Goal: Task Accomplishment & Management: Manage account settings

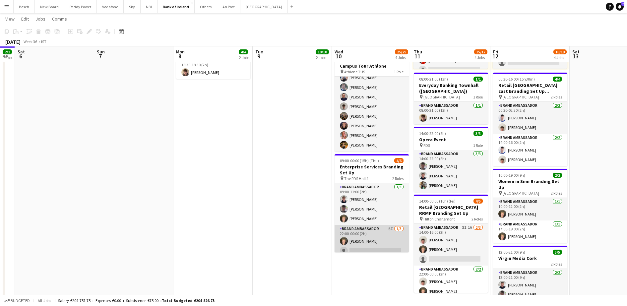
scroll to position [15, 0]
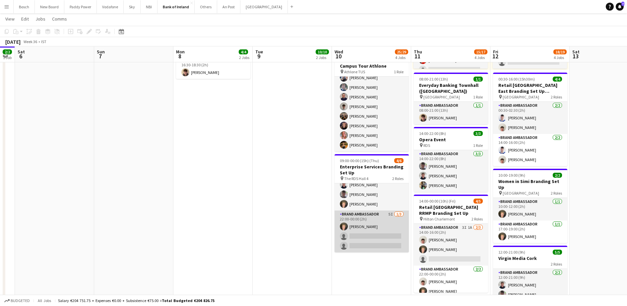
click at [374, 238] on app-card-role "Brand Ambassador 5I [DATE] 22:00-00:00 (2h) [PERSON_NAME] single-neutral-action…" at bounding box center [372, 232] width 74 height 42
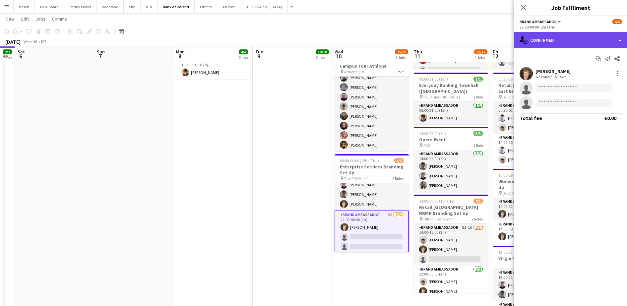
click at [545, 41] on div "single-neutral-actions-check-2 Confirmed" at bounding box center [570, 40] width 113 height 16
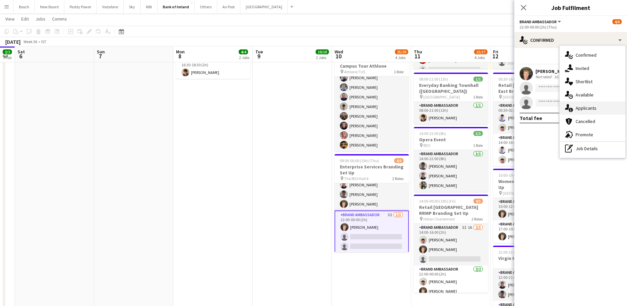
click at [584, 106] on span "Applicants" at bounding box center [586, 108] width 21 height 6
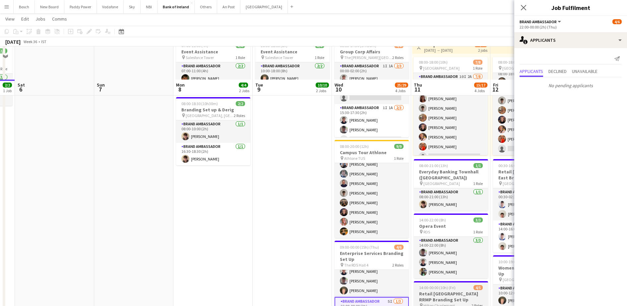
scroll to position [0, 0]
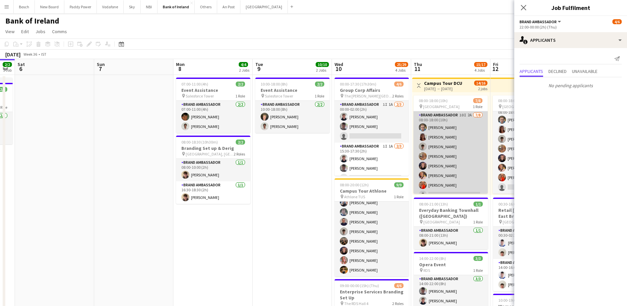
click at [459, 172] on app-card-role "Brand Ambassador 10I 2A [DATE] 08:00-18:00 (10h) [PERSON_NAME] [PERSON_NAME] [P…" at bounding box center [451, 156] width 74 height 90
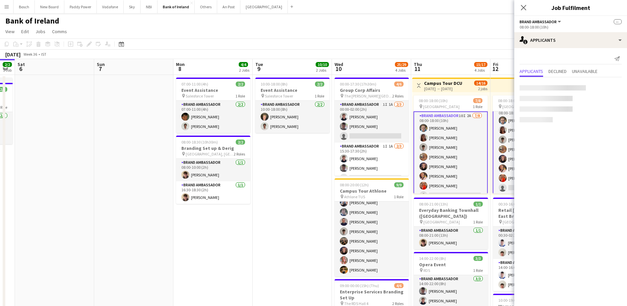
scroll to position [8, 0]
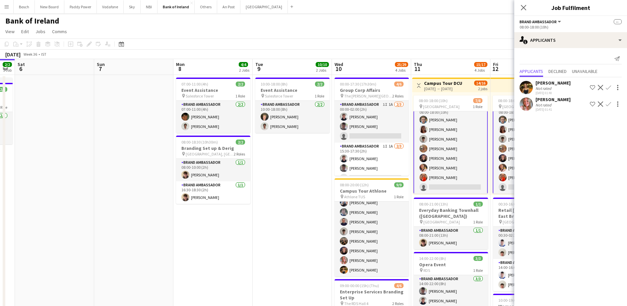
drag, startPoint x: 465, startPoint y: 42, endPoint x: 388, endPoint y: 40, distance: 77.3
click at [388, 40] on app-toolbar "Copy Paste Paste Ctrl+V Paste with crew Ctrl+Shift+V Paste linked Job [GEOGRAPH…" at bounding box center [313, 43] width 627 height 11
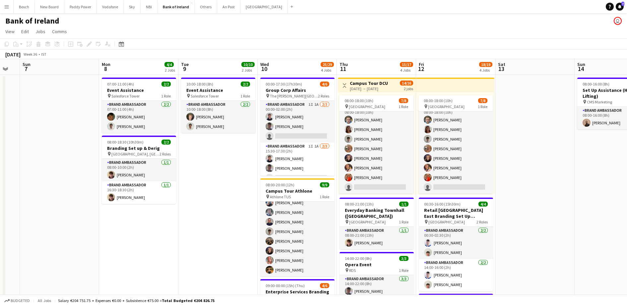
scroll to position [0, 240]
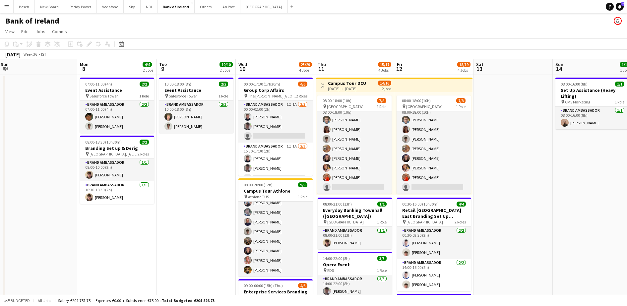
drag, startPoint x: 264, startPoint y: 221, endPoint x: 214, endPoint y: 206, distance: 52.4
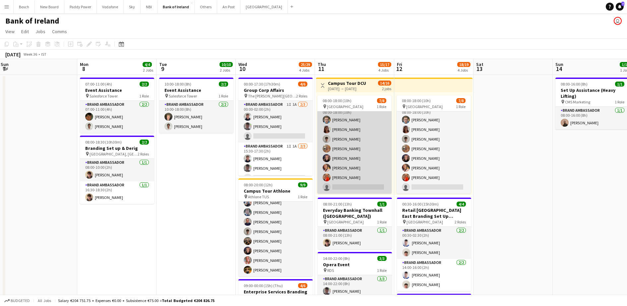
click at [371, 153] on app-card-role "Brand Ambassador 10I 2A [DATE] 08:00-18:00 (10h) [PERSON_NAME] [PERSON_NAME] [P…" at bounding box center [354, 149] width 74 height 90
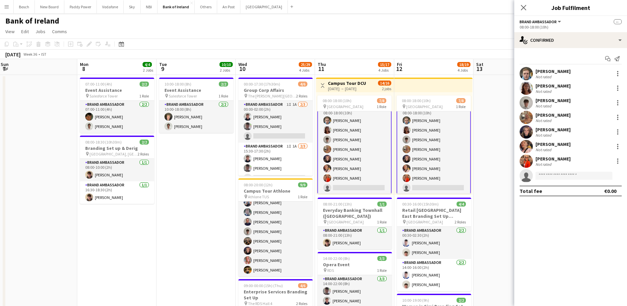
scroll to position [8, 0]
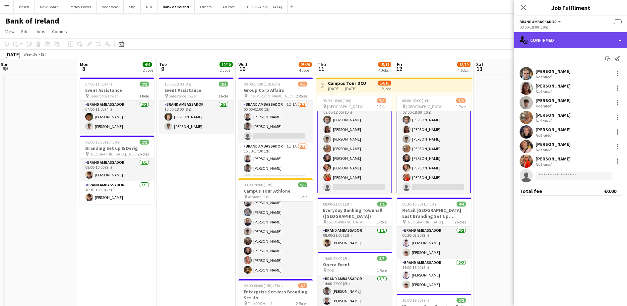
click at [572, 44] on div "single-neutral-actions-check-2 Confirmed" at bounding box center [570, 40] width 113 height 16
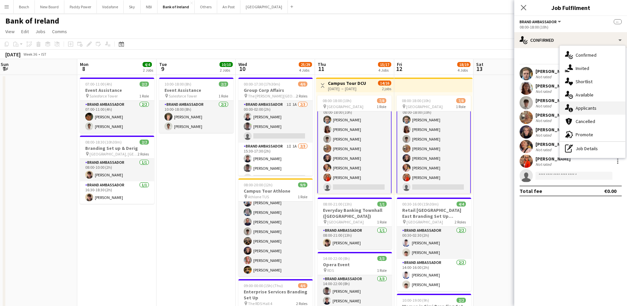
click at [600, 109] on div "single-neutral-actions-information Applicants" at bounding box center [593, 107] width 66 height 13
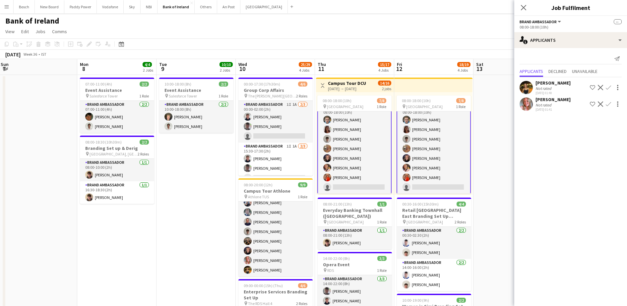
click at [609, 101] on button "Confirm" at bounding box center [609, 104] width 8 height 8
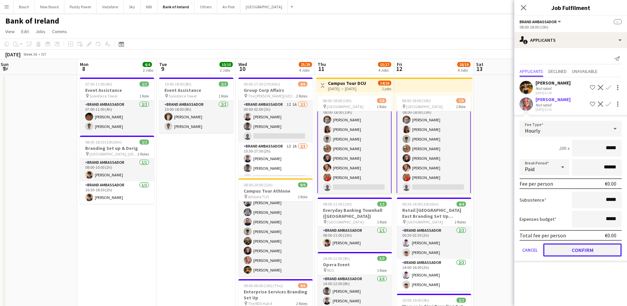
click at [583, 249] on button "Confirm" at bounding box center [582, 249] width 79 height 13
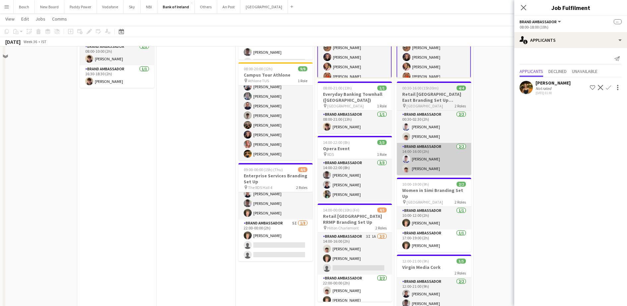
scroll to position [166, 0]
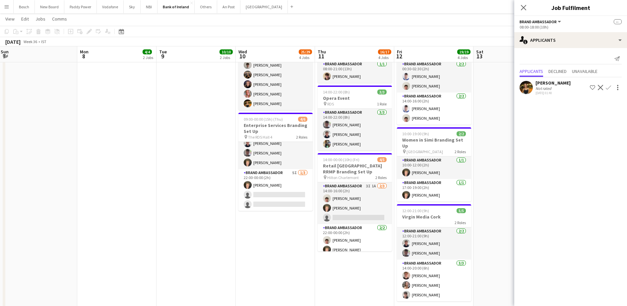
click at [488, 35] on app-toolbar "Copy Paste Paste Ctrl+V Paste with crew Ctrl+Shift+V Paste linked Job [GEOGRAPH…" at bounding box center [313, 31] width 627 height 11
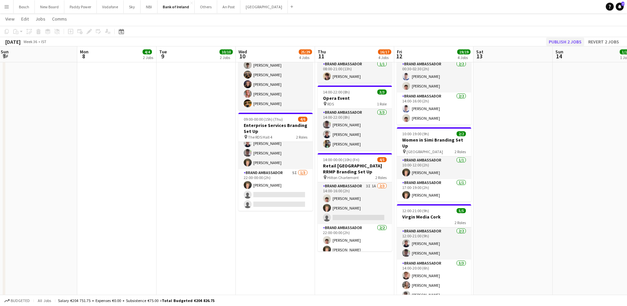
scroll to position [8, 0]
click at [556, 42] on button "Publish 2 jobs" at bounding box center [565, 41] width 38 height 9
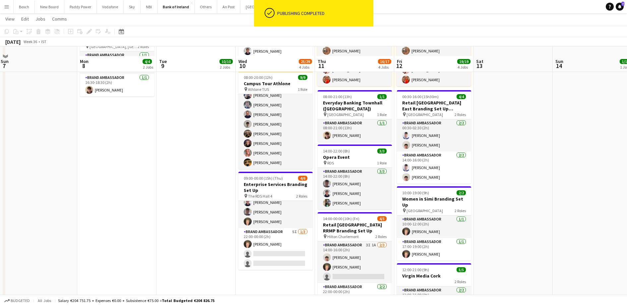
scroll to position [83, 0]
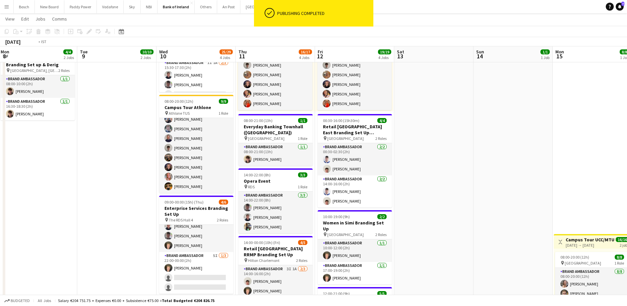
drag, startPoint x: 321, startPoint y: 188, endPoint x: 223, endPoint y: 182, distance: 98.3
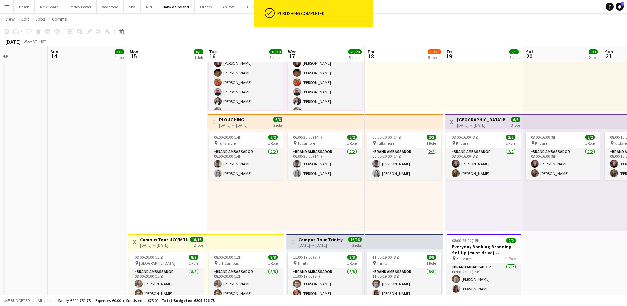
scroll to position [0, 270]
drag, startPoint x: 397, startPoint y: 178, endPoint x: 173, endPoint y: 177, distance: 223.9
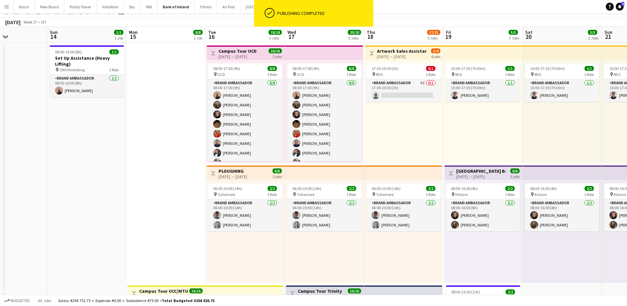
scroll to position [0, 0]
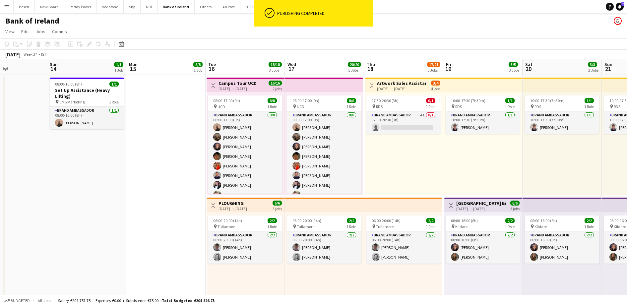
drag, startPoint x: 179, startPoint y: 187, endPoint x: 414, endPoint y: 184, distance: 234.8
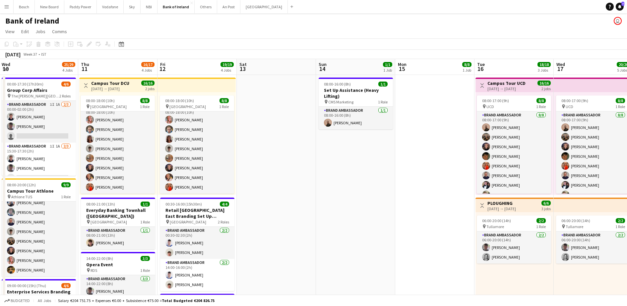
drag, startPoint x: 293, startPoint y: 184, endPoint x: 427, endPoint y: 179, distance: 134.4
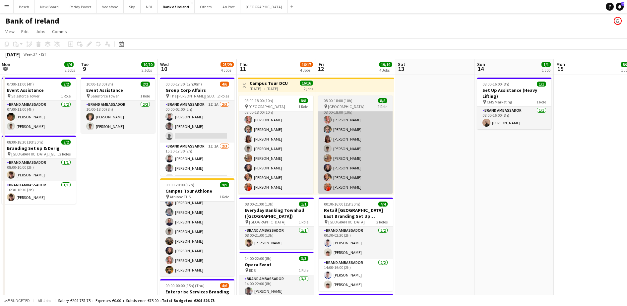
scroll to position [0, 161]
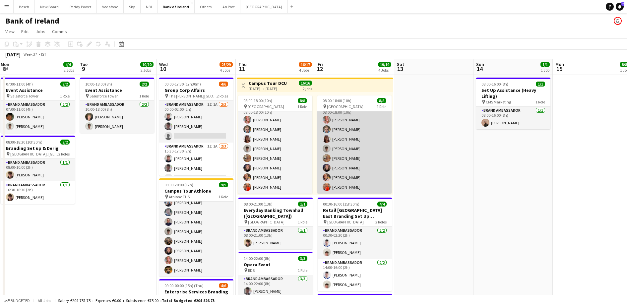
click at [352, 165] on app-card-role "Brand Ambassador [DATE] 08:00-18:00 (10h) [PERSON_NAME] [PERSON_NAME] [PERSON_N…" at bounding box center [354, 149] width 74 height 90
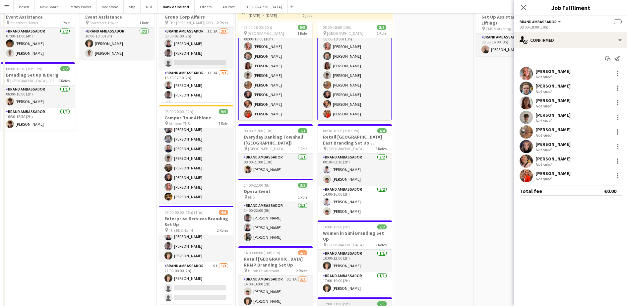
scroll to position [0, 0]
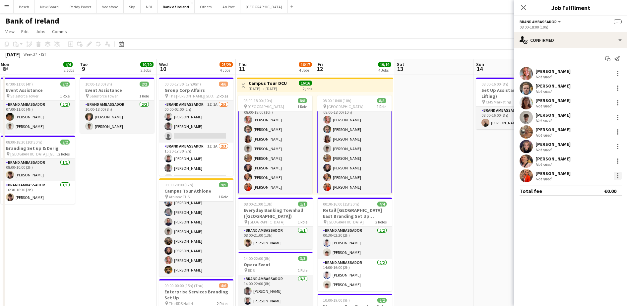
click at [617, 175] on div at bounding box center [618, 176] width 8 height 8
click at [595, 233] on span "Remove" at bounding box center [585, 236] width 20 height 6
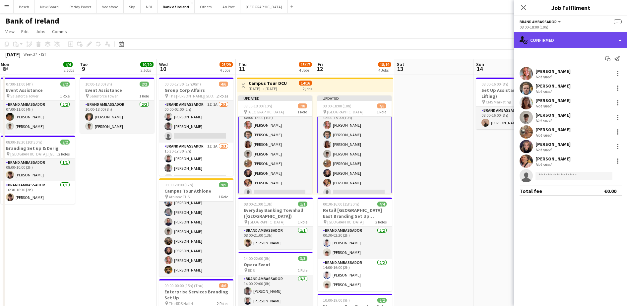
click at [559, 44] on div "single-neutral-actions-check-2 Confirmed" at bounding box center [570, 40] width 113 height 16
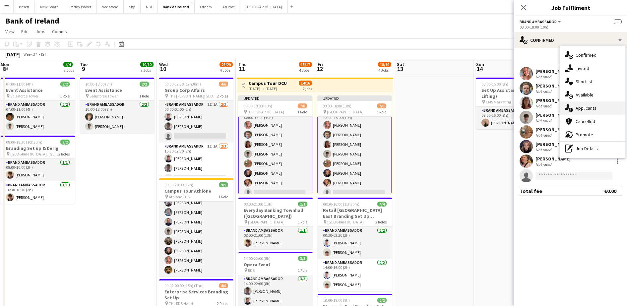
click at [597, 111] on div "single-neutral-actions-information Applicants" at bounding box center [593, 107] width 66 height 13
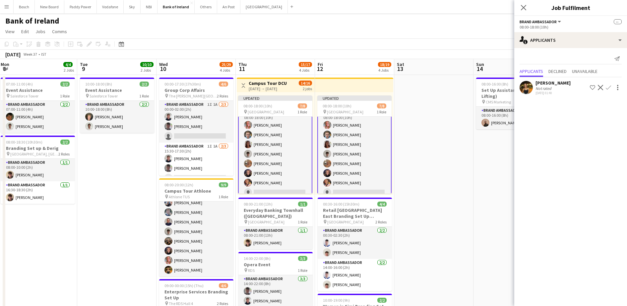
click at [606, 87] on app-icon "Confirm" at bounding box center [608, 87] width 5 height 5
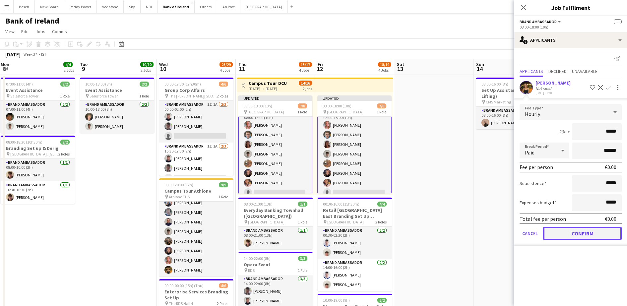
click at [555, 233] on button "Confirm" at bounding box center [582, 233] width 79 height 13
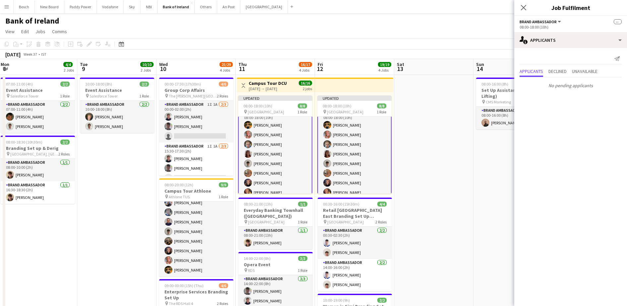
click at [461, 50] on div "[DATE] Week 37 • IST Publish 2 jobs Revert 2 jobs" at bounding box center [313, 54] width 627 height 9
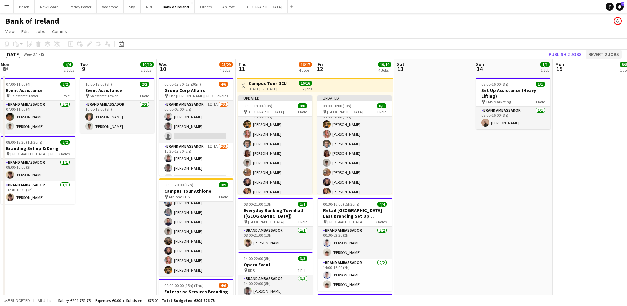
scroll to position [8, 0]
click at [576, 53] on button "Publish 2 jobs" at bounding box center [565, 54] width 38 height 9
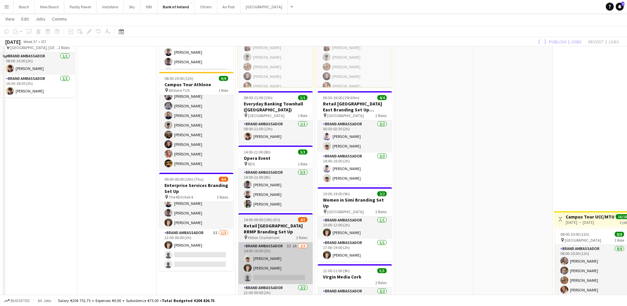
scroll to position [124, 0]
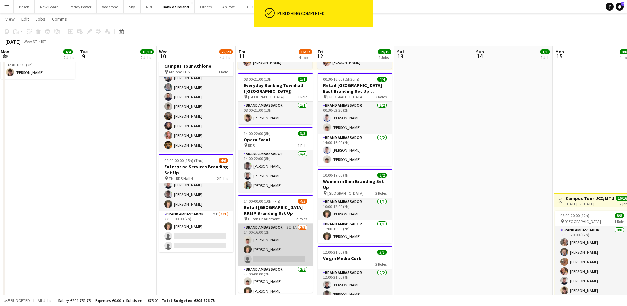
click at [284, 254] on app-card-role "Brand Ambassador 3I 1A [DATE] 14:00-16:00 (2h) [PERSON_NAME] [PERSON_NAME] sing…" at bounding box center [275, 245] width 74 height 42
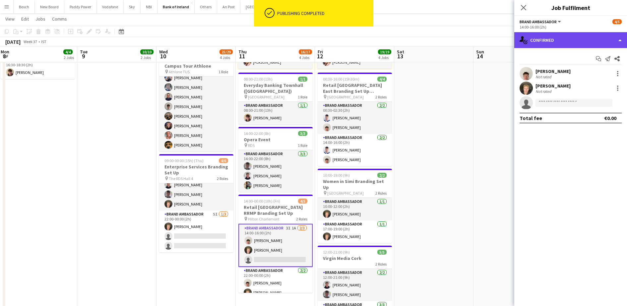
click at [558, 40] on div "single-neutral-actions-check-2 Confirmed" at bounding box center [570, 40] width 113 height 16
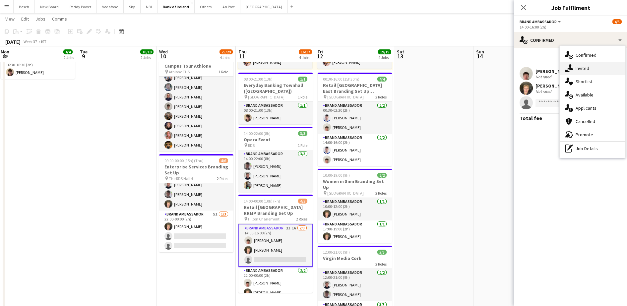
click at [586, 74] on div "single-neutral-actions-share-1 Invited" at bounding box center [593, 68] width 66 height 13
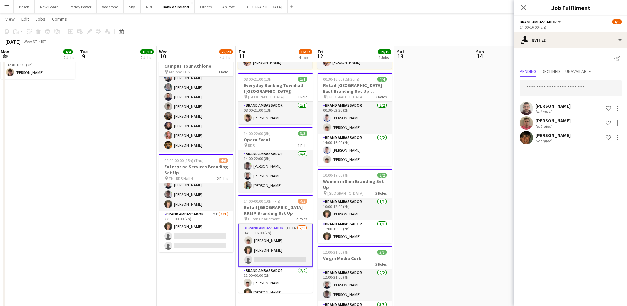
click at [569, 90] on input "text" at bounding box center [571, 88] width 102 height 17
type input "***"
click at [576, 119] on div "[PERSON_NAME] Not rated Shortlist crew" at bounding box center [570, 122] width 113 height 13
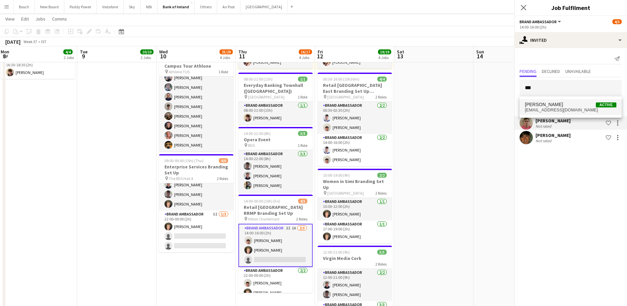
click at [571, 110] on span "[EMAIL_ADDRESS][DOMAIN_NAME]" at bounding box center [571, 109] width 92 height 5
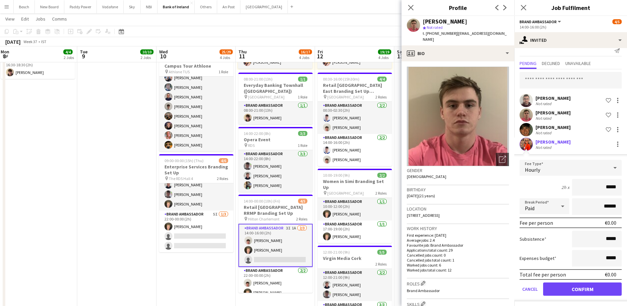
scroll to position [10, 0]
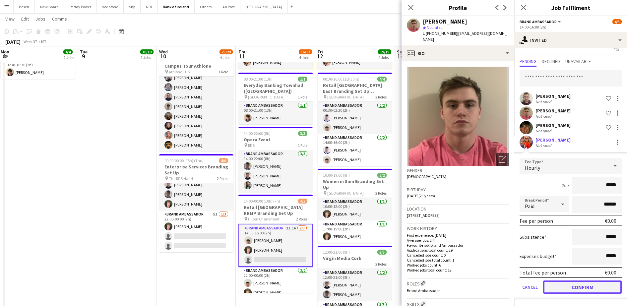
click at [569, 282] on button "Confirm" at bounding box center [582, 287] width 79 height 13
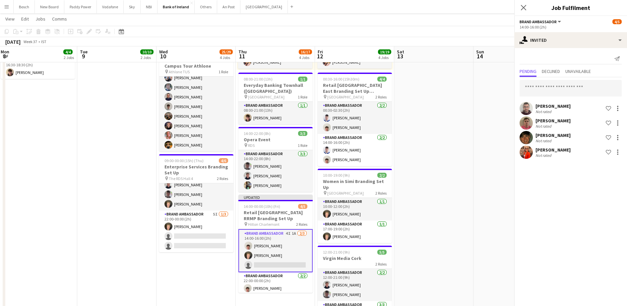
scroll to position [0, 0]
drag, startPoint x: 474, startPoint y: 24, endPoint x: 497, endPoint y: 42, distance: 28.9
click at [474, 24] on app-page-menu "View Day view expanded Day view collapsed Month view Date picker Jump to [DATE]…" at bounding box center [313, 19] width 627 height 13
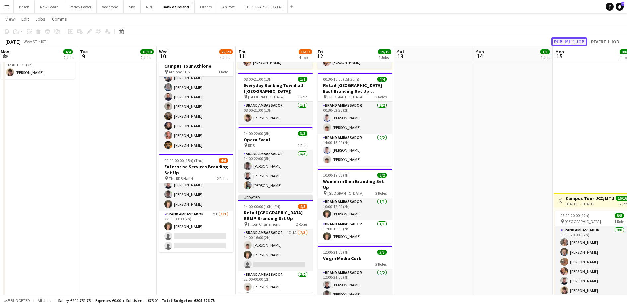
click at [558, 43] on button "Publish 1 job" at bounding box center [569, 41] width 35 height 9
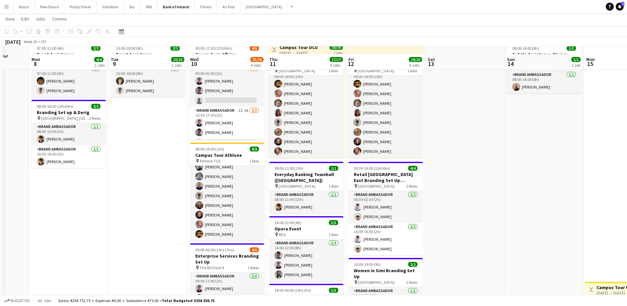
scroll to position [2, 0]
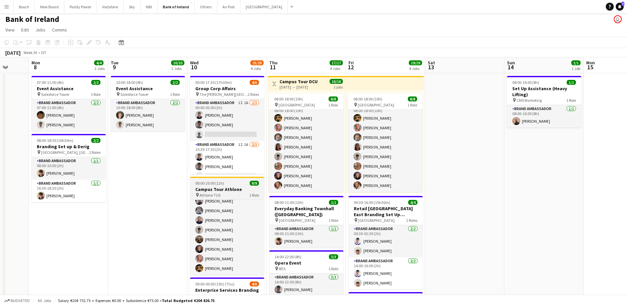
click at [239, 184] on div "08:00-20:00 (12h) 9/9" at bounding box center [227, 183] width 74 height 5
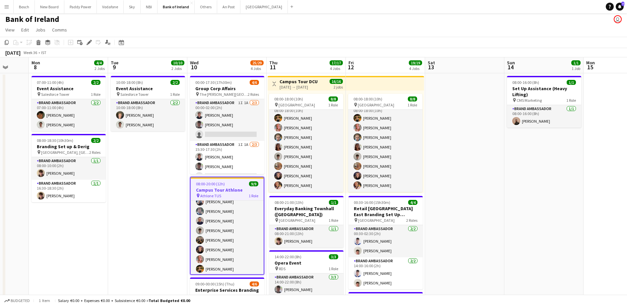
scroll to position [0, 209]
click at [92, 41] on icon at bounding box center [91, 41] width 2 height 2
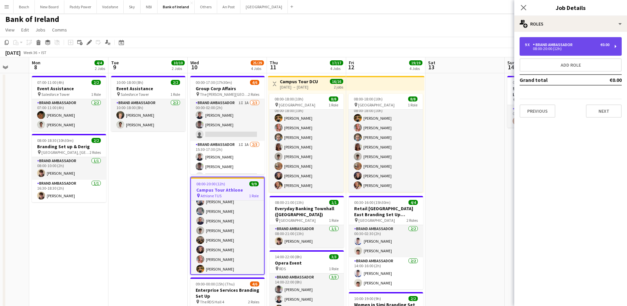
click at [579, 43] on div "9 x Brand Ambassador €0.00" at bounding box center [567, 44] width 85 height 5
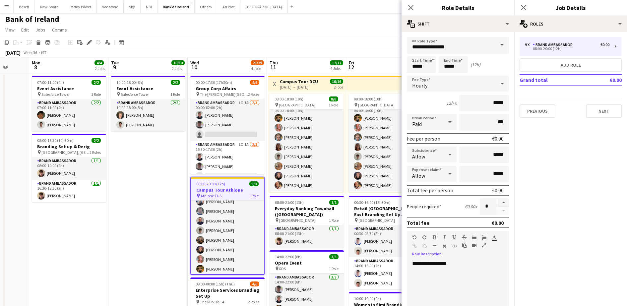
click at [453, 261] on div "**********" at bounding box center [455, 300] width 96 height 80
click at [320, 38] on app-toolbar "Copy Paste Paste Ctrl+V Paste with crew Ctrl+Shift+V Paste linked Job [GEOGRAPH…" at bounding box center [313, 42] width 627 height 11
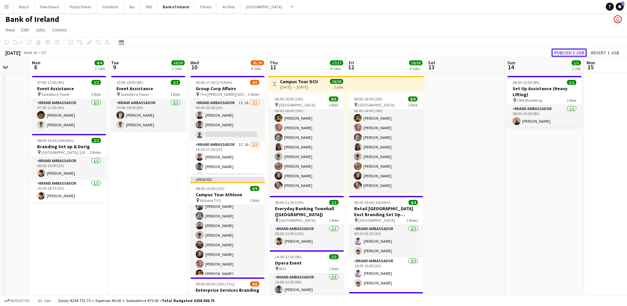
click at [560, 51] on button "Publish 1 job" at bounding box center [569, 52] width 35 height 9
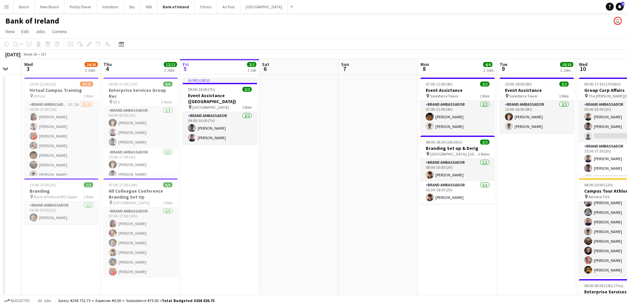
scroll to position [0, 232]
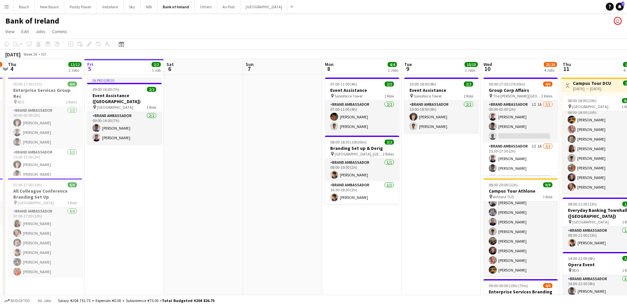
drag, startPoint x: 162, startPoint y: 178, endPoint x: 455, endPoint y: 164, distance: 293.5
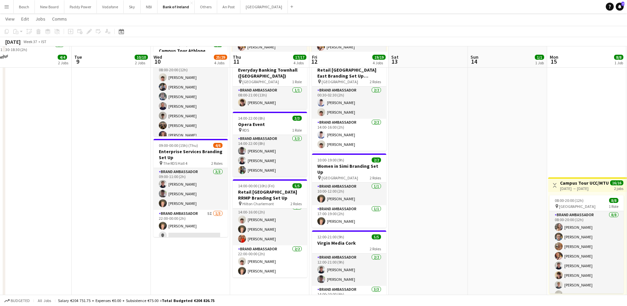
scroll to position [124, 0]
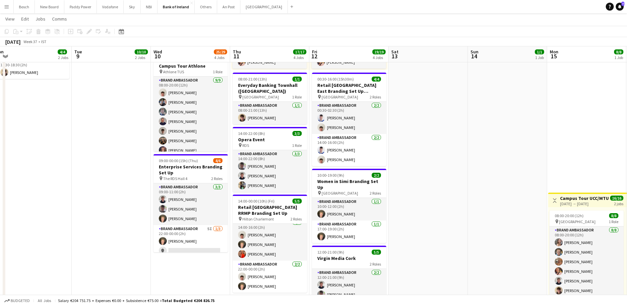
click at [268, 225] on app-card-role "Brand Ambassador [DATE] 14:00-16:00 (2h) [PERSON_NAME] [PERSON_NAME] [PERSON_NA…" at bounding box center [270, 240] width 74 height 42
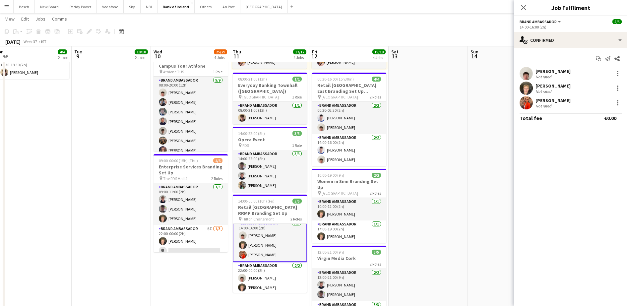
scroll to position [6, 0]
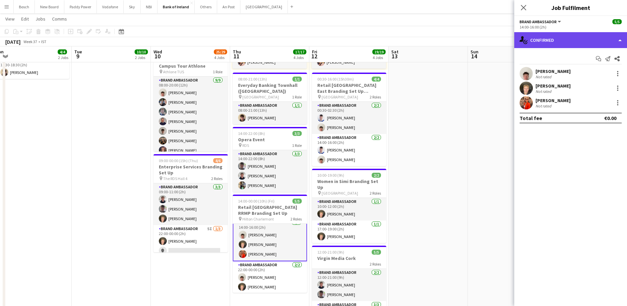
click at [583, 36] on div "single-neutral-actions-check-2 Confirmed" at bounding box center [570, 40] width 113 height 16
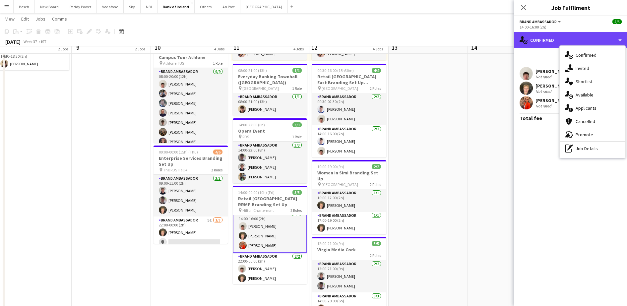
scroll to position [124, 0]
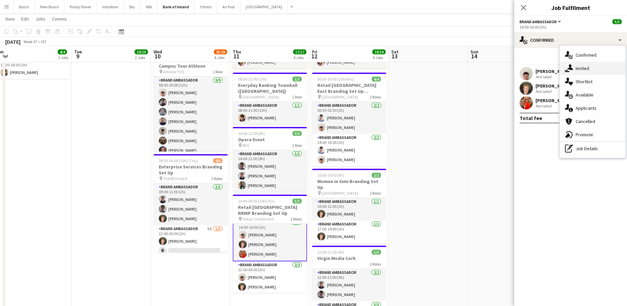
click at [592, 70] on div "single-neutral-actions-share-1 Invited" at bounding box center [593, 68] width 66 height 13
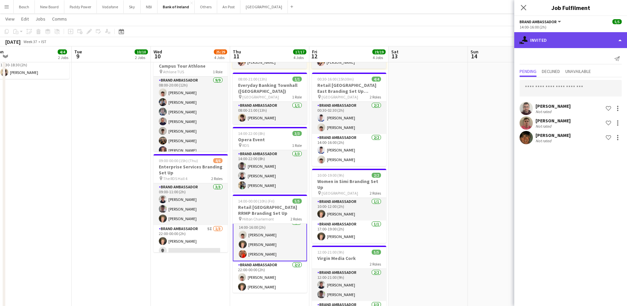
click at [568, 36] on div "single-neutral-actions-share-1 Invited" at bounding box center [570, 40] width 113 height 16
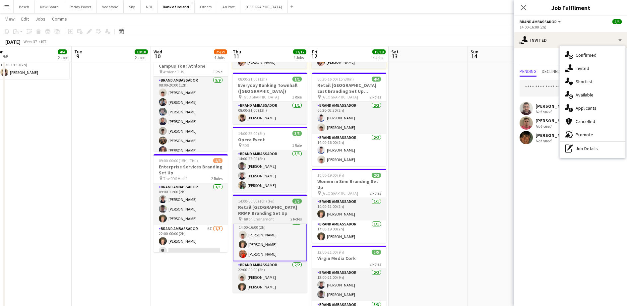
click at [265, 206] on h3 "Retail [GEOGRAPHIC_DATA] RRMP Branding Set Up" at bounding box center [270, 210] width 74 height 12
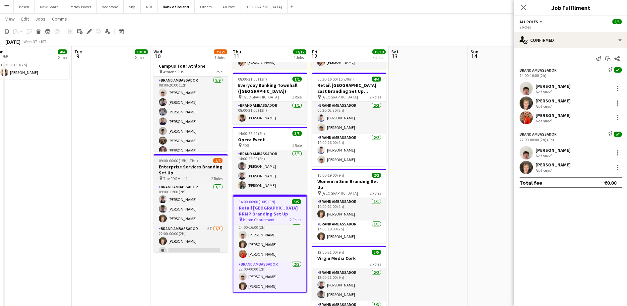
scroll to position [5, 0]
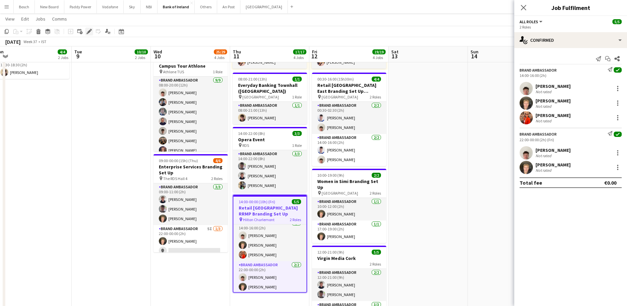
click at [89, 31] on icon "Edit" at bounding box center [89, 31] width 5 height 5
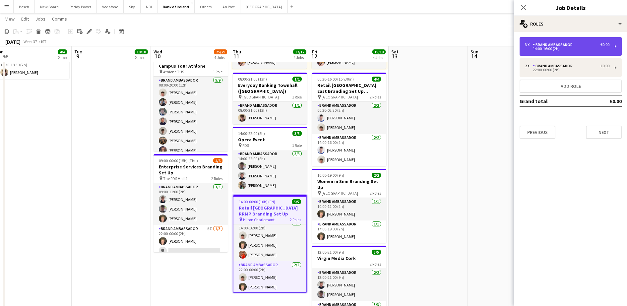
click at [563, 49] on div "14:00-16:00 (2h)" at bounding box center [567, 48] width 85 height 3
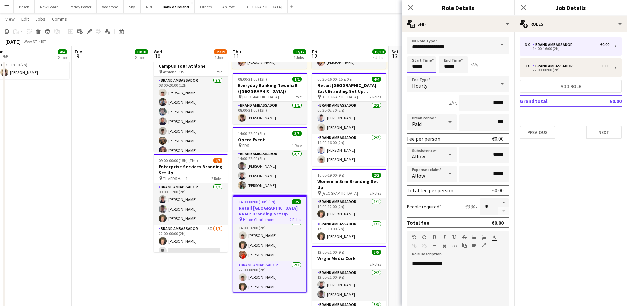
click at [419, 71] on input "*****" at bounding box center [421, 64] width 29 height 17
type input "*****"
click at [468, 68] on input "*****" at bounding box center [453, 64] width 29 height 17
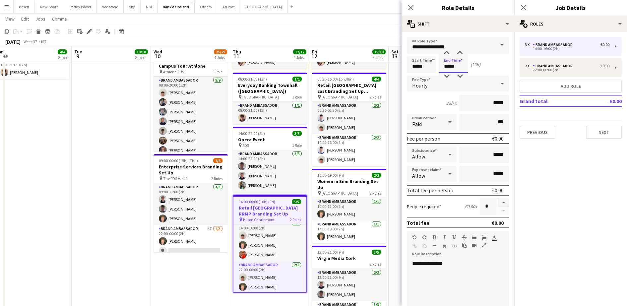
click at [468, 68] on input "*****" at bounding box center [453, 64] width 29 height 17
click at [453, 63] on input "*****" at bounding box center [453, 64] width 29 height 17
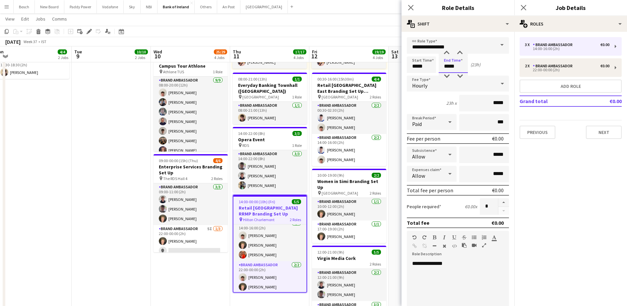
click at [453, 63] on input "*****" at bounding box center [453, 64] width 29 height 17
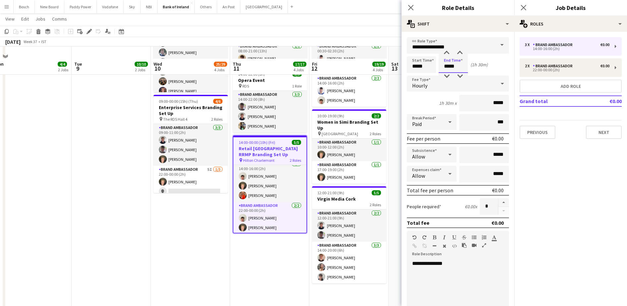
scroll to position [166, 0]
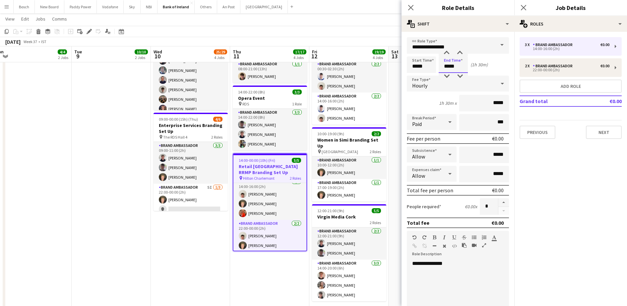
type input "*****"
click at [419, 65] on input "*****" at bounding box center [421, 64] width 29 height 17
click at [455, 268] on div "**********" at bounding box center [455, 300] width 96 height 80
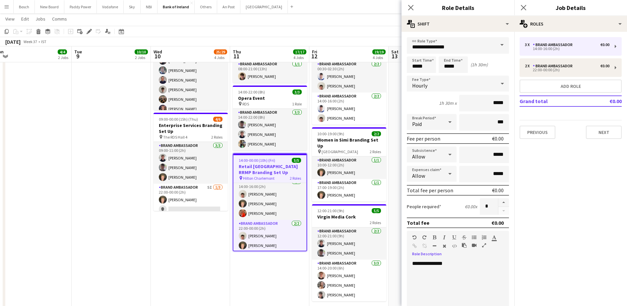
click at [455, 268] on div "**********" at bounding box center [455, 300] width 96 height 80
click at [446, 282] on div "**********" at bounding box center [454, 280] width 85 height 13
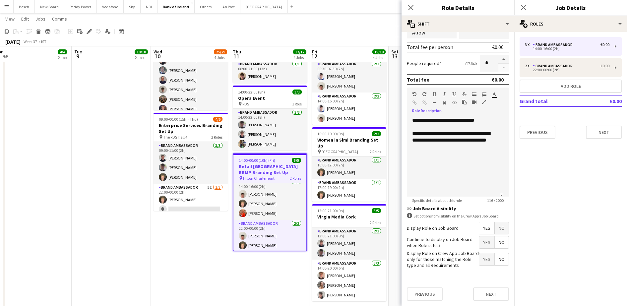
drag, startPoint x: 344, startPoint y: 16, endPoint x: 402, endPoint y: 41, distance: 62.4
click at [345, 16] on app-page-menu "View Day view expanded Day view collapsed Month view Date picker Jump to [DATE]…" at bounding box center [313, 19] width 627 height 13
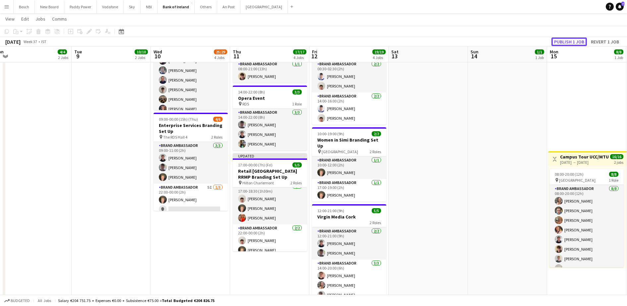
click at [583, 42] on button "Publish 1 job" at bounding box center [569, 41] width 35 height 9
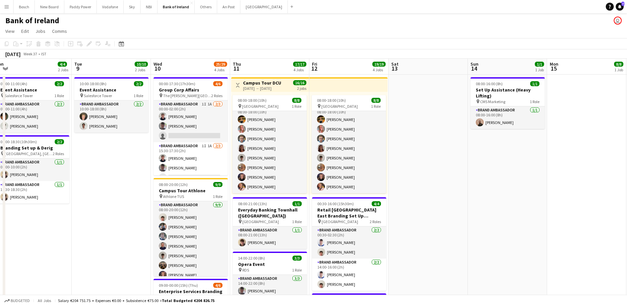
scroll to position [0, 0]
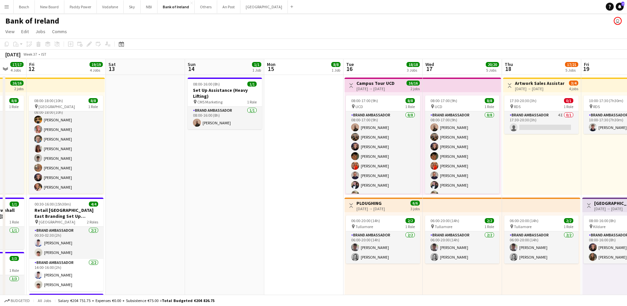
drag, startPoint x: 472, startPoint y: 205, endPoint x: 203, endPoint y: 169, distance: 271.0
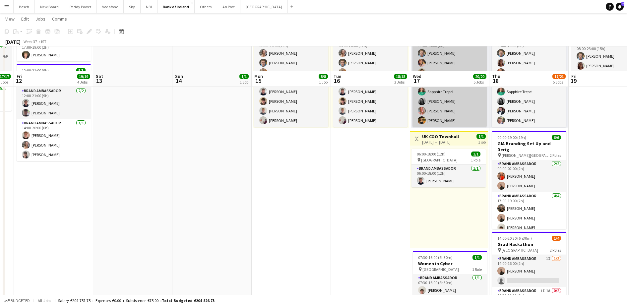
scroll to position [332, 0]
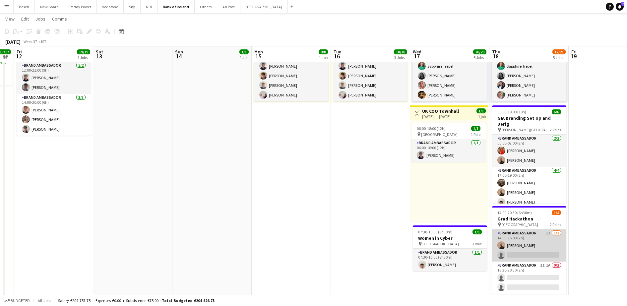
click at [513, 242] on app-card-role "Brand Ambassador 1I [DATE] 14:00-16:00 (2h) [PERSON_NAME] single-neutral-actions" at bounding box center [529, 245] width 74 height 32
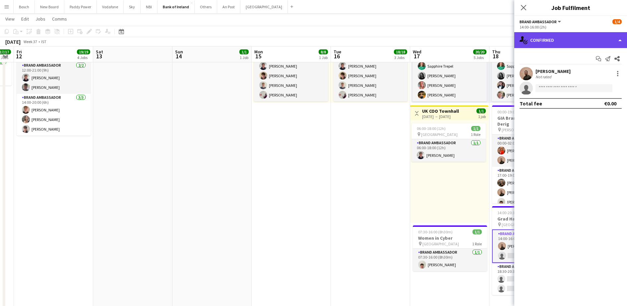
click at [543, 37] on div "single-neutral-actions-check-2 Confirmed" at bounding box center [570, 40] width 113 height 16
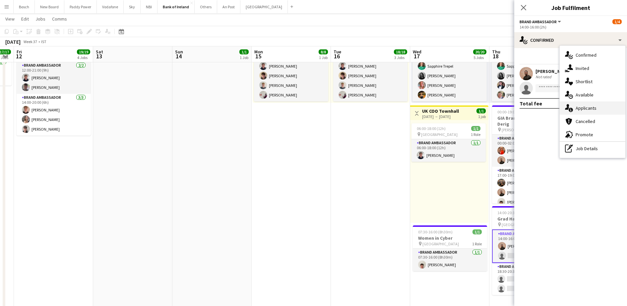
click at [585, 111] on div "single-neutral-actions-information Applicants" at bounding box center [593, 107] width 66 height 13
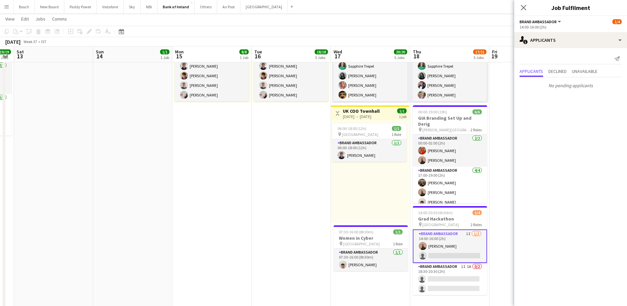
scroll to position [0, 235]
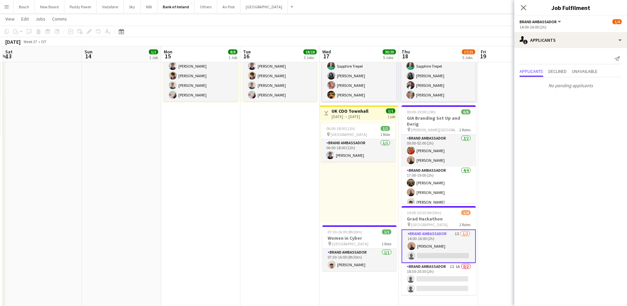
drag, startPoint x: 414, startPoint y: 182, endPoint x: 220, endPoint y: 175, distance: 193.5
click at [220, 175] on app-calendar-viewport "Wed 10 25/29 4 Jobs Thu 11 17/17 4 Jobs Fri 12 19/19 4 Jobs Sat 13 Sun 14 1/1 1…" at bounding box center [313, 281] width 627 height 1174
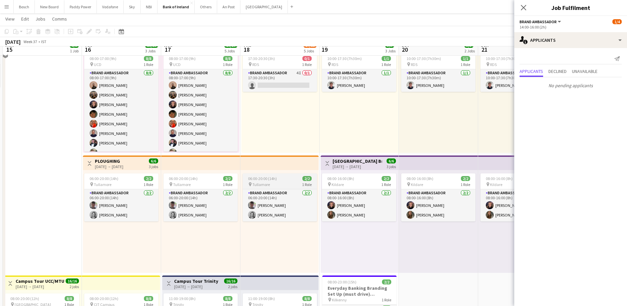
scroll to position [0, 0]
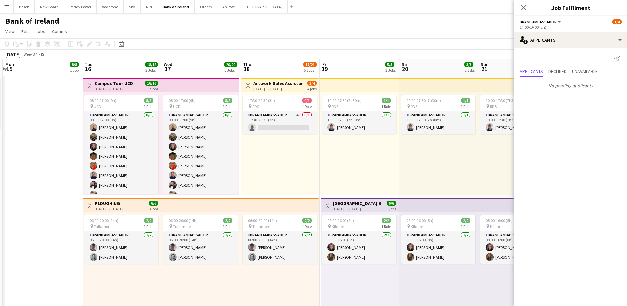
click at [292, 139] on div "17:30-20:30 (3h) 0/1 pin RDS 1 Role Brand Ambassador 4I 0/1 17:30-20:30 (3h) si…" at bounding box center [280, 143] width 78 height 103
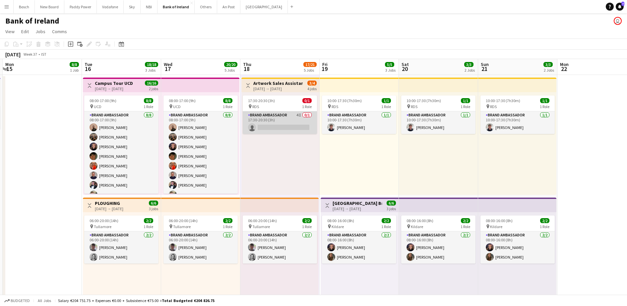
click at [291, 127] on app-card-role "Brand Ambassador 4I 0/1 17:30-20:30 (3h) single-neutral-actions" at bounding box center [280, 122] width 74 height 23
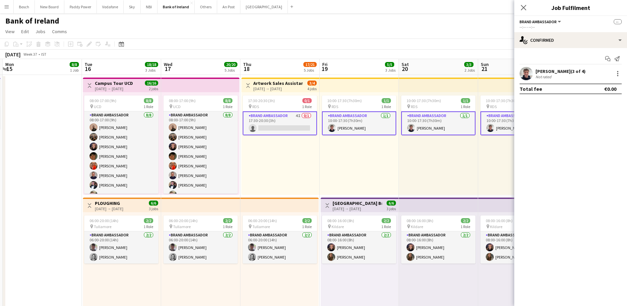
click at [294, 124] on app-card-role "Brand Ambassador 4I 0/1 17:30-20:30 (3h) single-neutral-actions" at bounding box center [280, 123] width 74 height 24
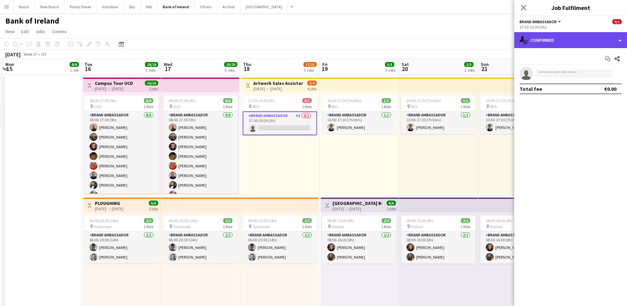
click at [567, 32] on div "single-neutral-actions-check-2 Confirmed" at bounding box center [570, 40] width 113 height 16
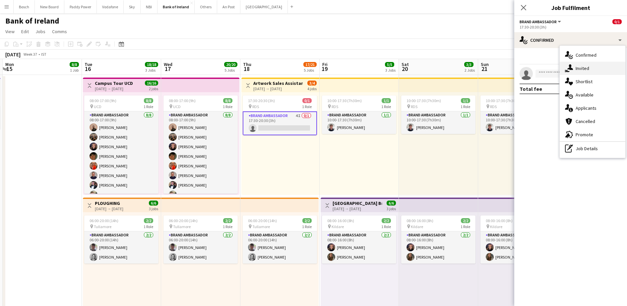
click at [579, 69] on span "Invited" at bounding box center [583, 68] width 14 height 6
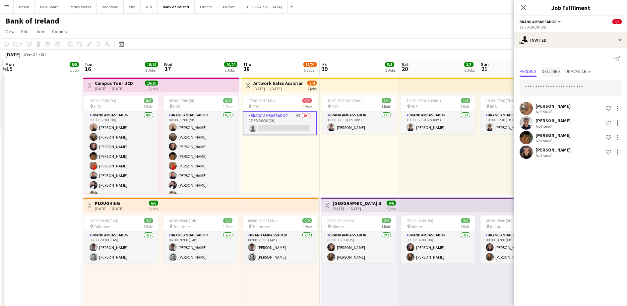
click at [545, 70] on span "Declined" at bounding box center [551, 71] width 18 height 5
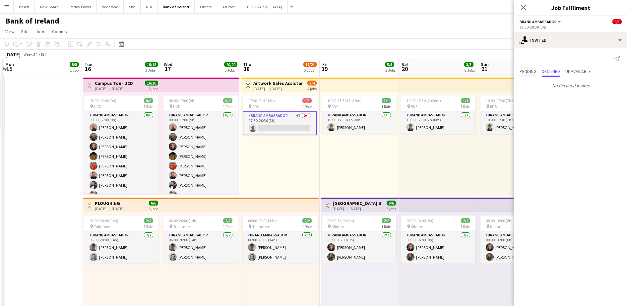
click at [533, 70] on span "Pending" at bounding box center [528, 71] width 17 height 5
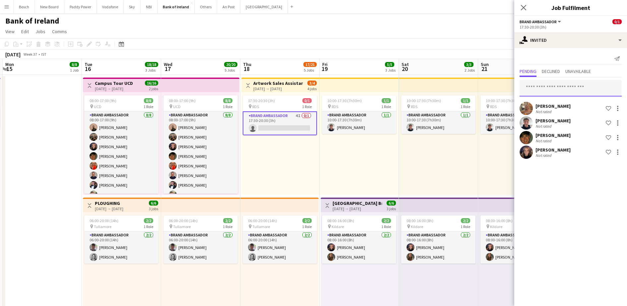
click at [540, 91] on input "text" at bounding box center [571, 88] width 102 height 17
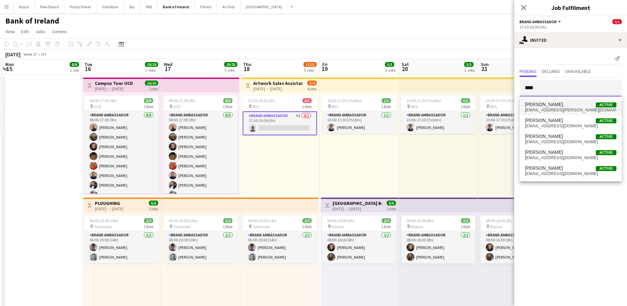
type input "****"
click at [568, 106] on span "[PERSON_NAME] Active" at bounding box center [571, 105] width 92 height 6
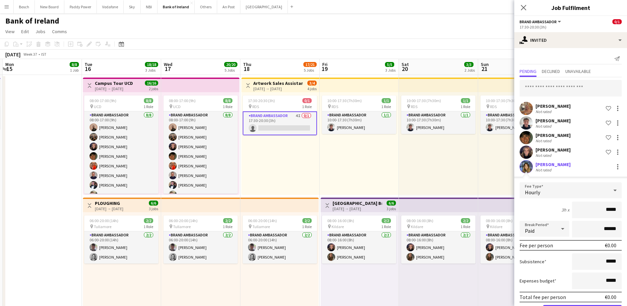
scroll to position [25, 0]
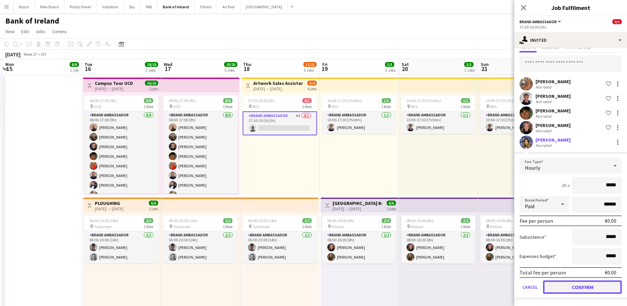
click at [569, 284] on button "Confirm" at bounding box center [582, 287] width 79 height 13
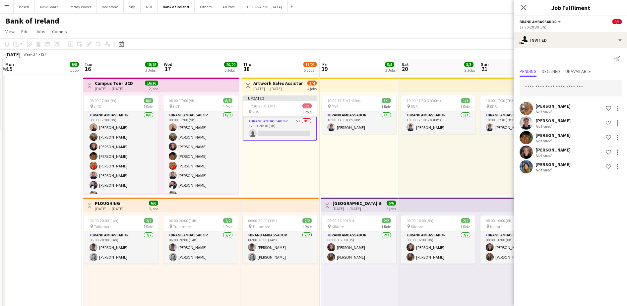
scroll to position [0, 0]
click at [486, 50] on div "[DATE] Week 37 • IST Publish 1 job Revert 1 job" at bounding box center [313, 54] width 627 height 9
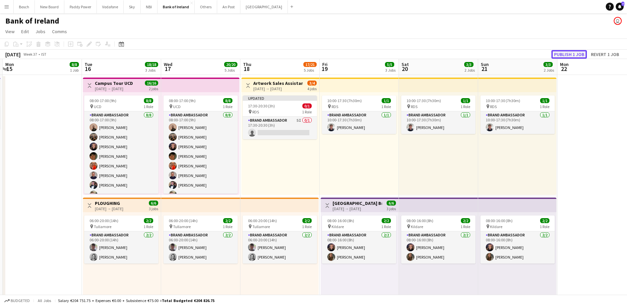
click at [573, 54] on button "Publish 1 job" at bounding box center [569, 54] width 35 height 9
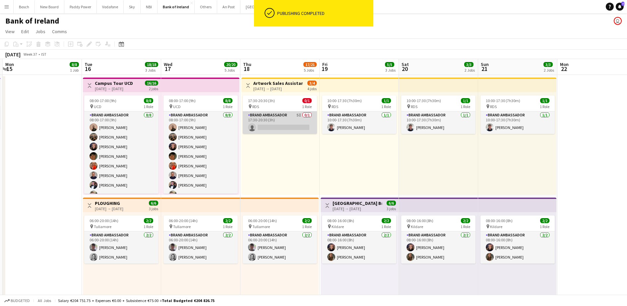
click at [298, 123] on app-card-role "Brand Ambassador 5I 0/1 17:30-20:30 (3h) single-neutral-actions" at bounding box center [280, 122] width 74 height 23
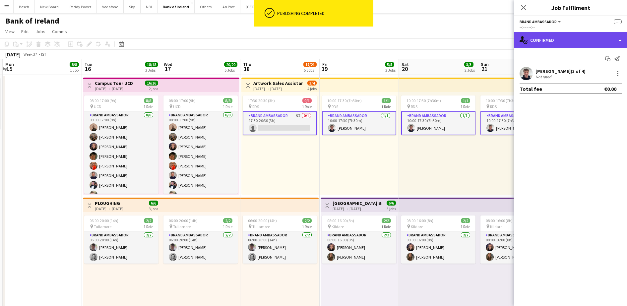
click at [568, 35] on div "single-neutral-actions-check-2 Confirmed" at bounding box center [570, 40] width 113 height 16
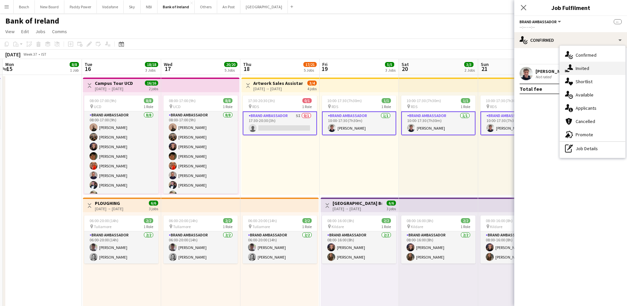
click at [581, 73] on div "single-neutral-actions-share-1 Invited" at bounding box center [593, 68] width 66 height 13
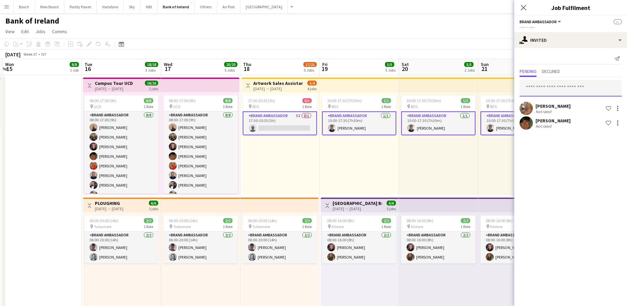
click at [568, 89] on input "text" at bounding box center [571, 88] width 102 height 17
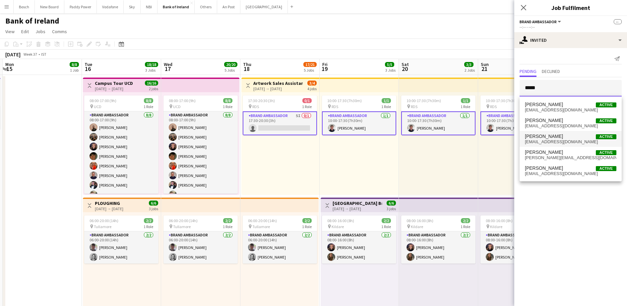
type input "*****"
click at [571, 145] on mat-option "[PERSON_NAME] Active [EMAIL_ADDRESS][DOMAIN_NAME]" at bounding box center [571, 139] width 102 height 16
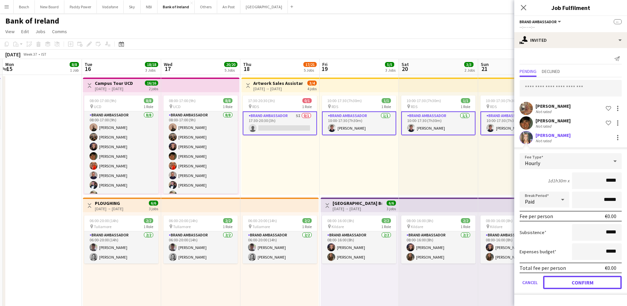
click at [590, 282] on button "Confirm" at bounding box center [582, 282] width 79 height 13
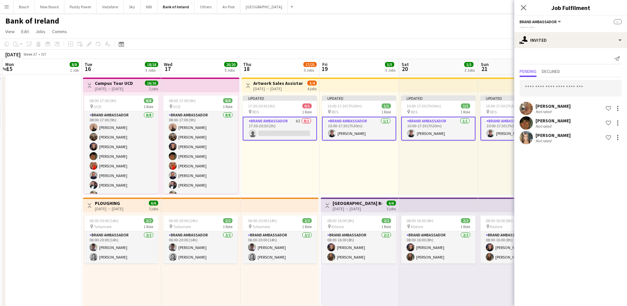
drag, startPoint x: 478, startPoint y: 49, endPoint x: 488, endPoint y: 47, distance: 9.4
click at [479, 49] on app-toolbar "Copy Paste Paste Ctrl+V Paste with crew Ctrl+Shift+V Paste linked Job [GEOGRAPH…" at bounding box center [313, 43] width 627 height 11
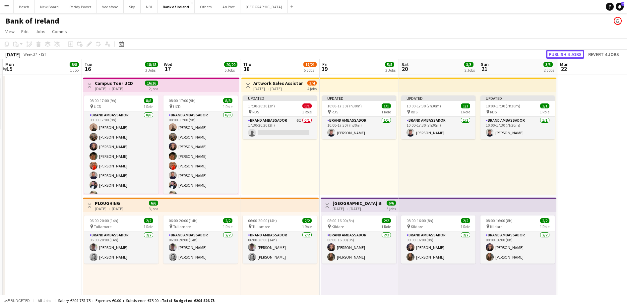
click at [570, 50] on button "Publish 4 jobs" at bounding box center [565, 54] width 38 height 9
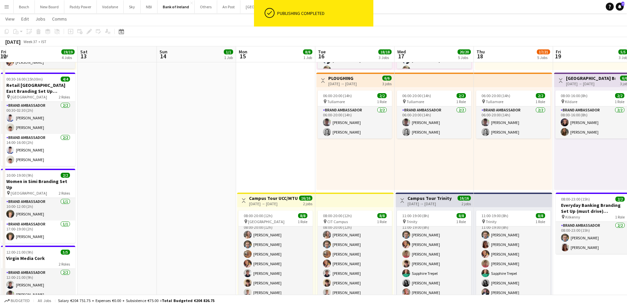
scroll to position [0, 145]
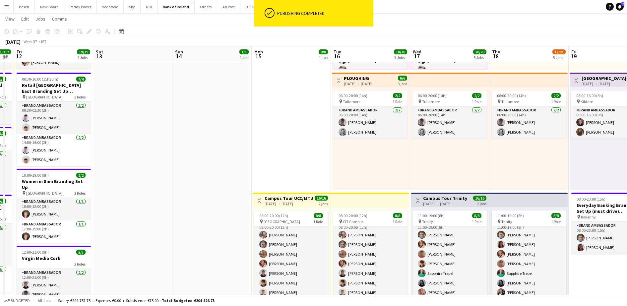
drag, startPoint x: 308, startPoint y: 165, endPoint x: 557, endPoint y: 171, distance: 249.1
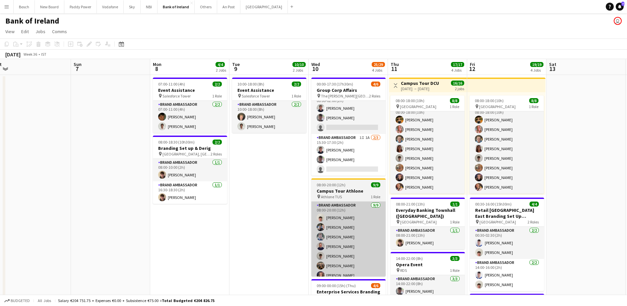
scroll to position [0, 165]
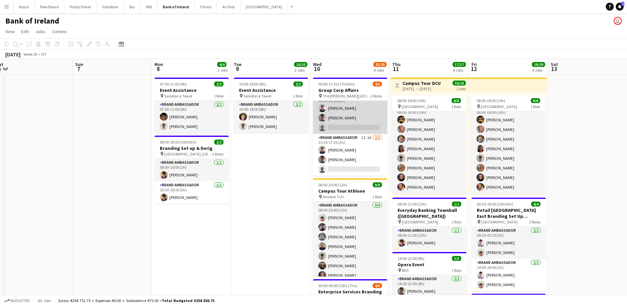
click at [342, 104] on app-card-role "Brand Ambassador 1I 1A [DATE] 00:00-02:00 (2h) [PERSON_NAME] [PERSON_NAME] sing…" at bounding box center [350, 113] width 74 height 42
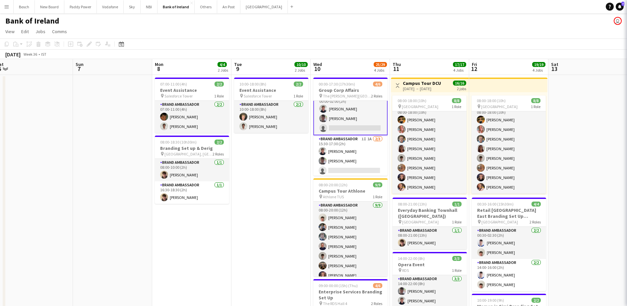
scroll to position [9, 0]
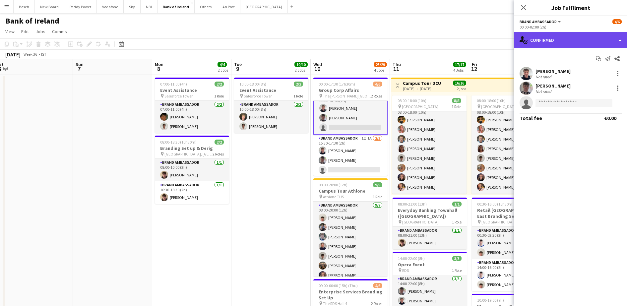
click at [590, 39] on div "single-neutral-actions-check-2 Confirmed" at bounding box center [570, 40] width 113 height 16
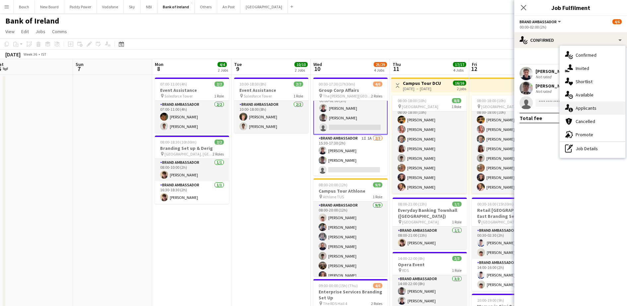
click at [599, 106] on div "single-neutral-actions-information Applicants" at bounding box center [593, 107] width 66 height 13
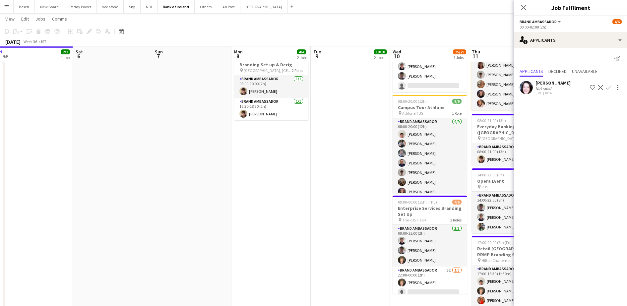
scroll to position [0, 174]
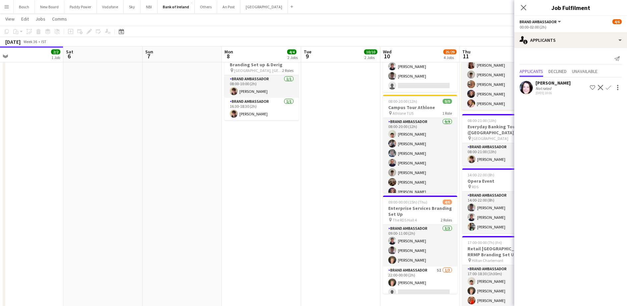
drag, startPoint x: 156, startPoint y: 206, endPoint x: 226, endPoint y: 205, distance: 69.7
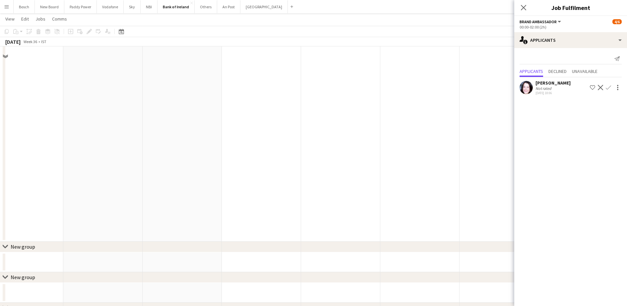
scroll to position [373, 0]
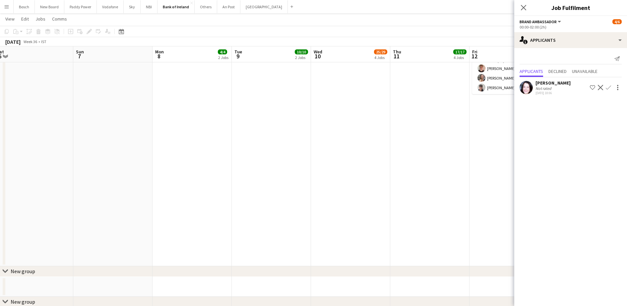
drag, startPoint x: 342, startPoint y: 154, endPoint x: 242, endPoint y: 142, distance: 100.0
click at [243, 142] on app-calendar-viewport "Wed 3 24/26 2 Jobs Thu 4 12/12 2 Jobs Fri 5 2/2 1 Job Sat 6 Sun 7 Mon 8 4/4 2 J…" at bounding box center [313, 240] width 627 height 1174
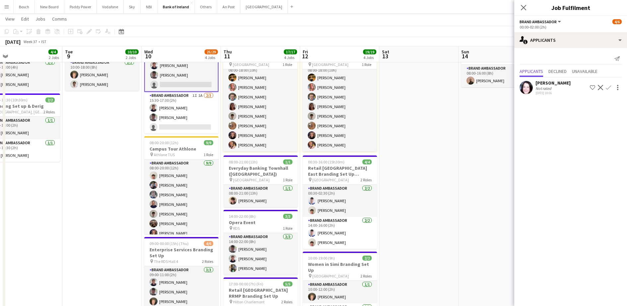
scroll to position [0, 165]
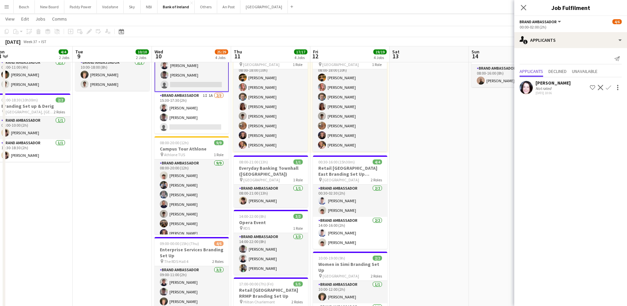
drag, startPoint x: 355, startPoint y: 183, endPoint x: 528, endPoint y: 156, distance: 175.6
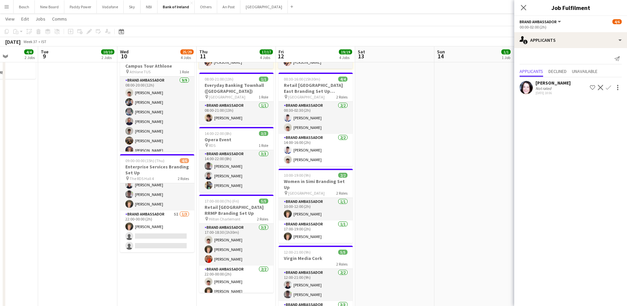
scroll to position [0, 248]
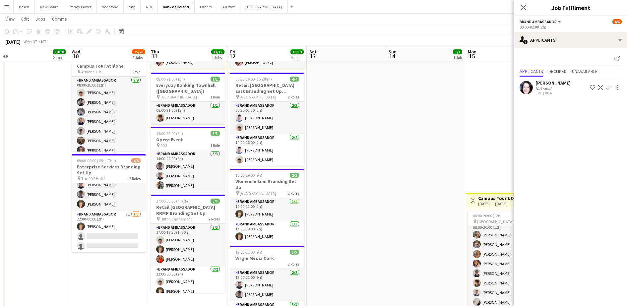
drag, startPoint x: 176, startPoint y: 263, endPoint x: 104, endPoint y: 249, distance: 72.6
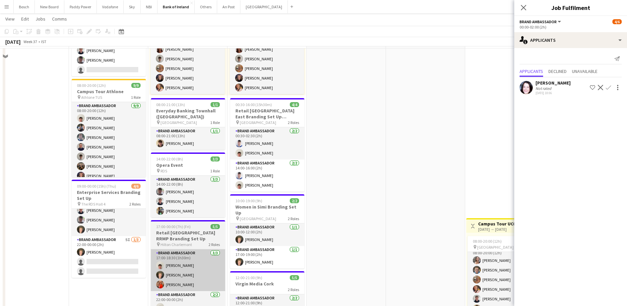
scroll to position [83, 0]
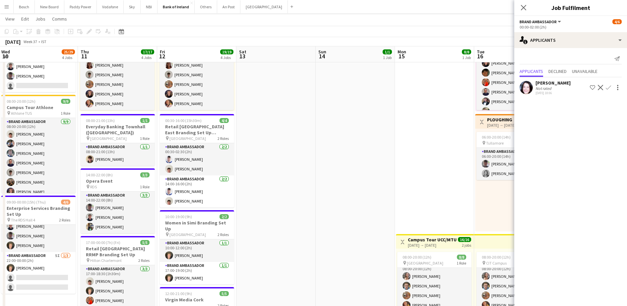
drag, startPoint x: 348, startPoint y: 220, endPoint x: 268, endPoint y: 212, distance: 80.0
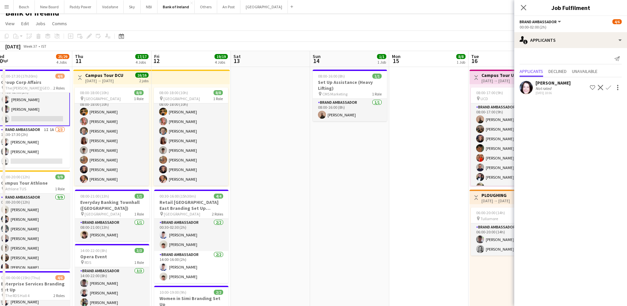
scroll to position [0, 0]
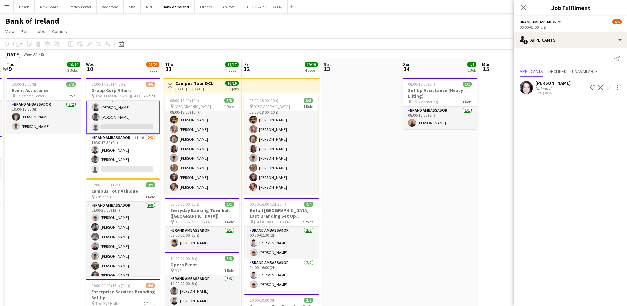
drag, startPoint x: 276, startPoint y: 186, endPoint x: 365, endPoint y: 157, distance: 94.6
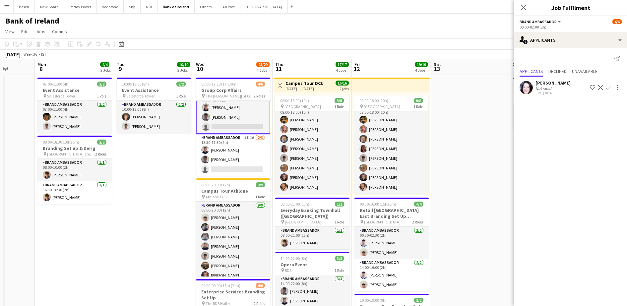
scroll to position [0, 200]
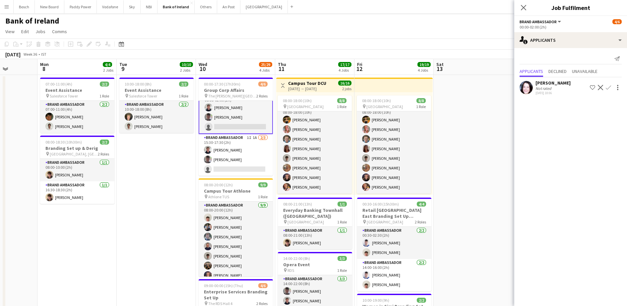
drag, startPoint x: 369, startPoint y: 159, endPoint x: 482, endPoint y: 167, distance: 113.0
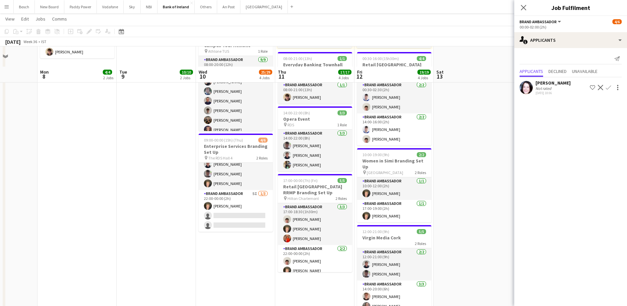
scroll to position [0, 0]
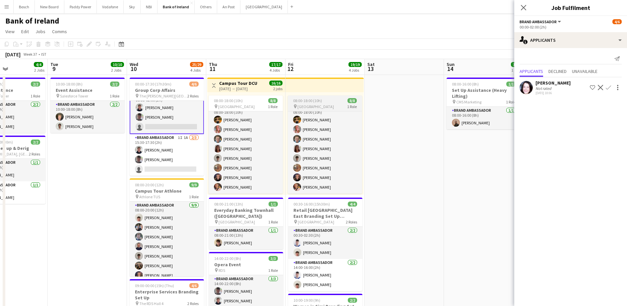
drag, startPoint x: 413, startPoint y: 112, endPoint x: 359, endPoint y: 109, distance: 54.1
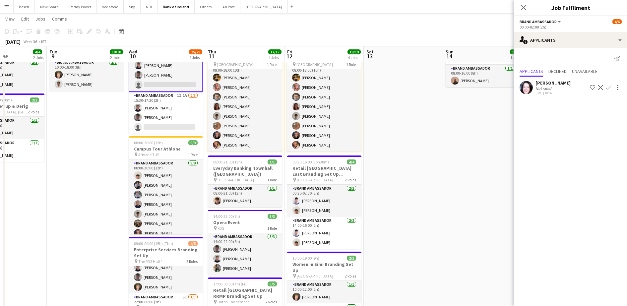
scroll to position [0, 203]
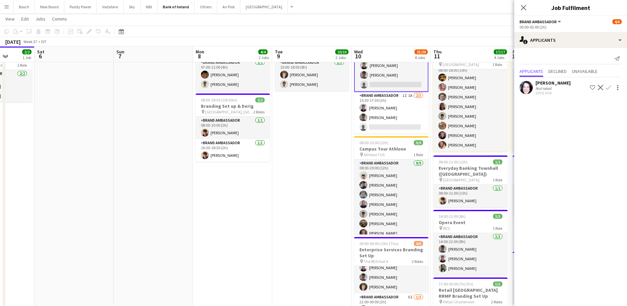
drag, startPoint x: 106, startPoint y: 188, endPoint x: 332, endPoint y: 207, distance: 226.0
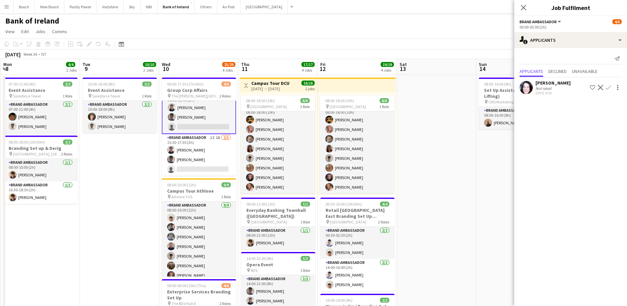
scroll to position [8, 0]
drag, startPoint x: 281, startPoint y: 242, endPoint x: 112, endPoint y: 211, distance: 172.0
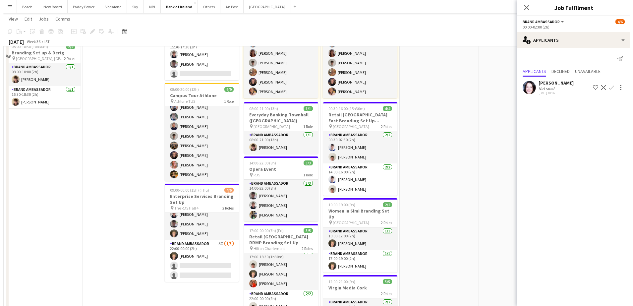
scroll to position [0, 0]
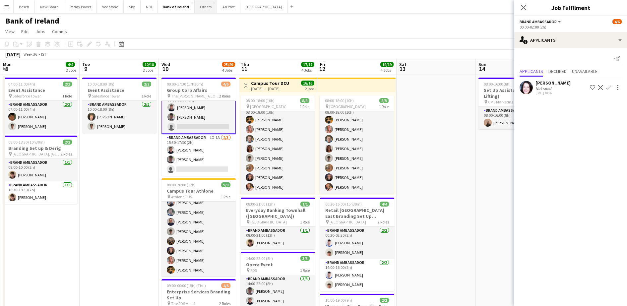
click at [200, 11] on button "Others Close" at bounding box center [206, 6] width 23 height 13
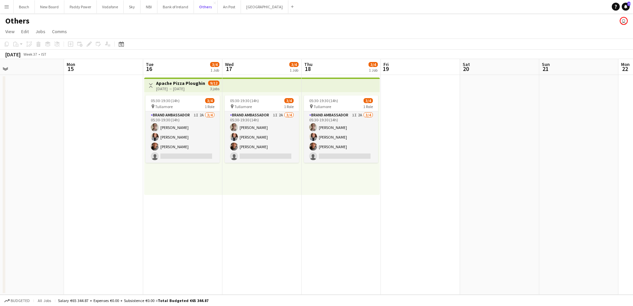
scroll to position [0, 141]
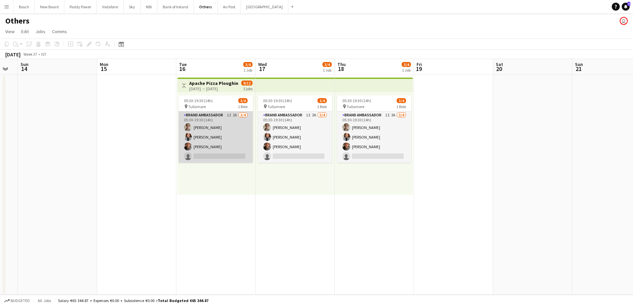
click at [247, 148] on app-card-role "Brand Ambassador 1I 2A [DATE] 05:30-19:30 (14h) [PERSON_NAME] [PERSON_NAME] [PE…" at bounding box center [216, 136] width 74 height 51
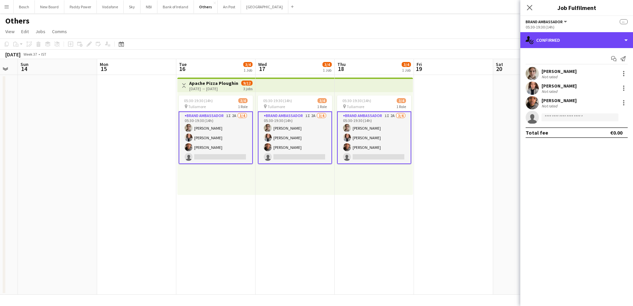
drag, startPoint x: 547, startPoint y: 43, endPoint x: 553, endPoint y: 53, distance: 11.8
click at [547, 43] on div "single-neutral-actions-check-2 Confirmed" at bounding box center [577, 40] width 113 height 16
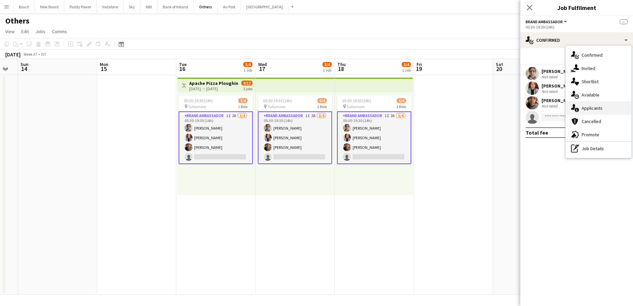
click at [588, 110] on span "Applicants" at bounding box center [592, 108] width 21 height 6
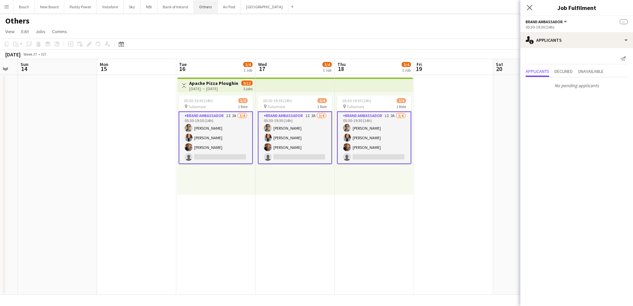
click at [206, 11] on button "Others Close" at bounding box center [206, 6] width 24 height 13
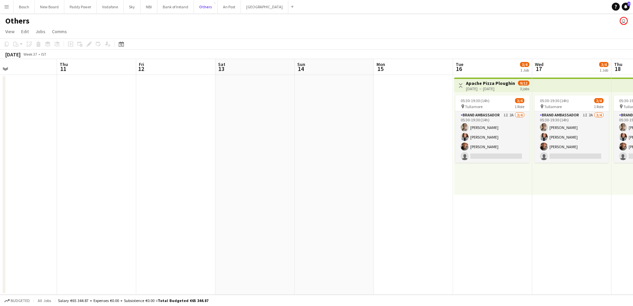
scroll to position [0, 261]
click at [143, 8] on button "NBI Close" at bounding box center [149, 6] width 17 height 13
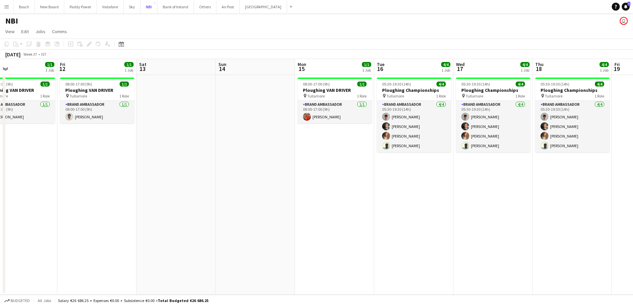
scroll to position [0, 179]
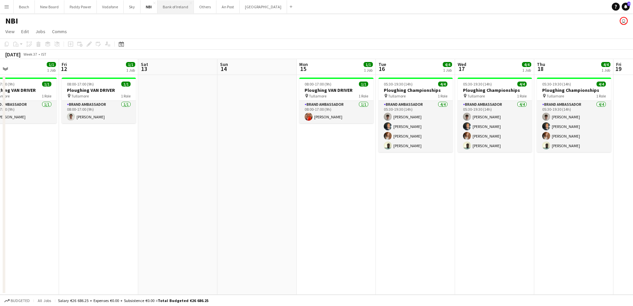
click at [174, 10] on button "Bank of Ireland Close" at bounding box center [176, 6] width 36 height 13
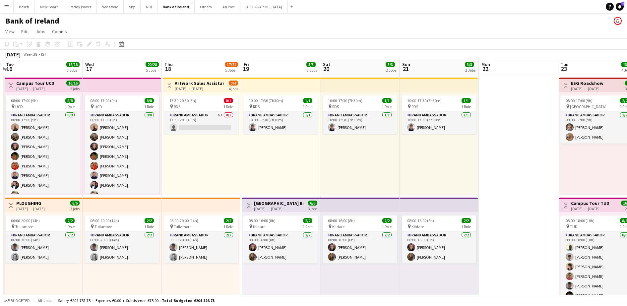
scroll to position [0, 153]
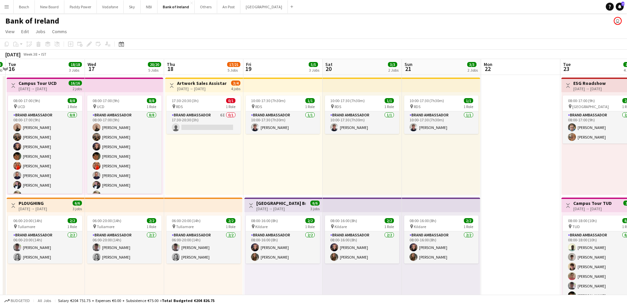
drag, startPoint x: 480, startPoint y: 129, endPoint x: 511, endPoint y: 121, distance: 32.4
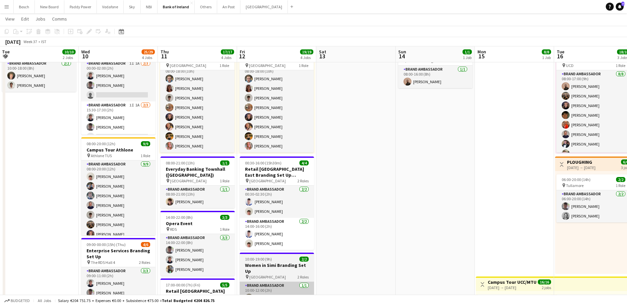
scroll to position [123, 0]
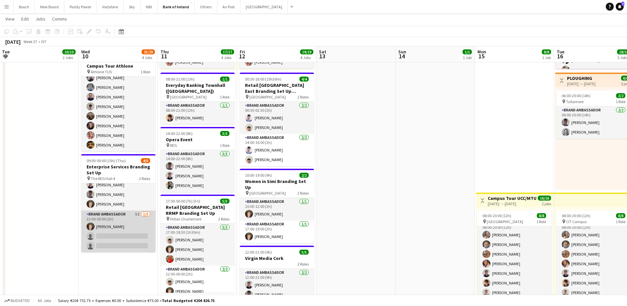
click at [125, 233] on app-card-role "Brand Ambassador 5I [DATE] 22:00-00:00 (2h) [PERSON_NAME] single-neutral-action…" at bounding box center [118, 232] width 74 height 42
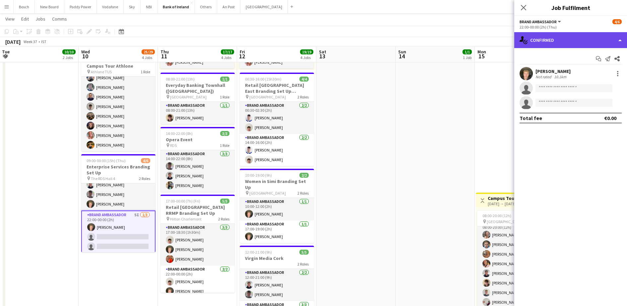
click at [571, 39] on div "single-neutral-actions-check-2 Confirmed" at bounding box center [570, 40] width 113 height 16
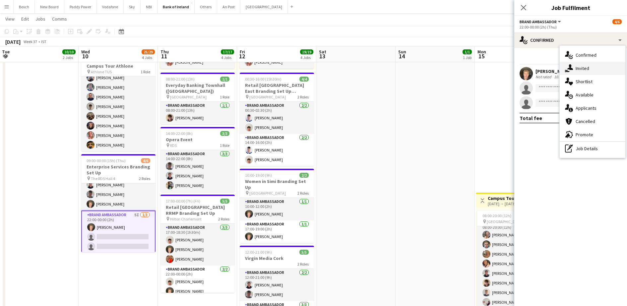
click at [582, 70] on span "Invited" at bounding box center [583, 68] width 14 height 6
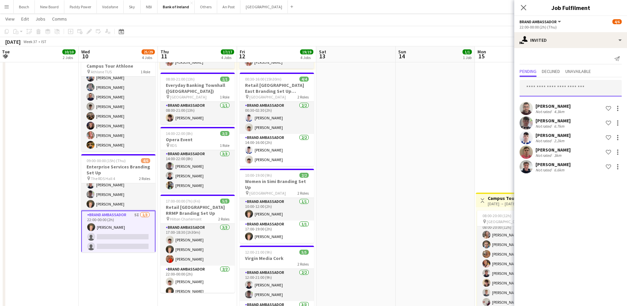
click at [554, 93] on input "text" at bounding box center [571, 88] width 102 height 17
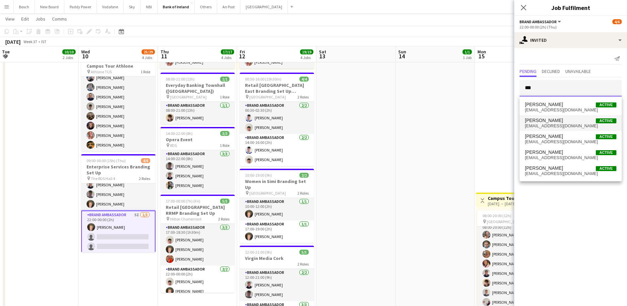
type input "***"
click at [550, 121] on span "[PERSON_NAME]" at bounding box center [544, 121] width 38 height 6
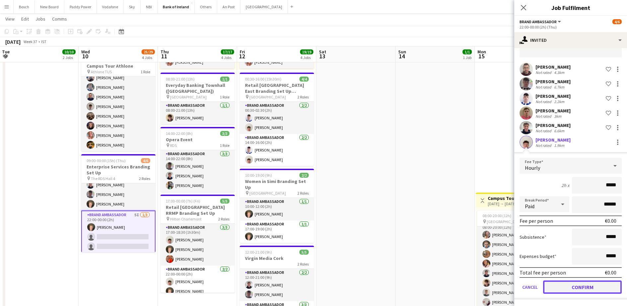
click at [587, 290] on button "Confirm" at bounding box center [582, 287] width 79 height 13
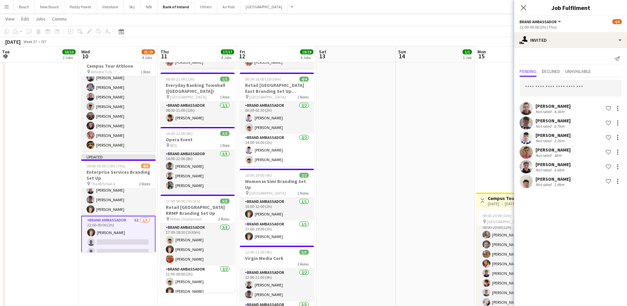
scroll to position [0, 0]
click at [461, 13] on app-navbar "Menu Boards Boards Boards All jobs Status Workforce Workforce My Workforce Recr…" at bounding box center [313, 6] width 627 height 13
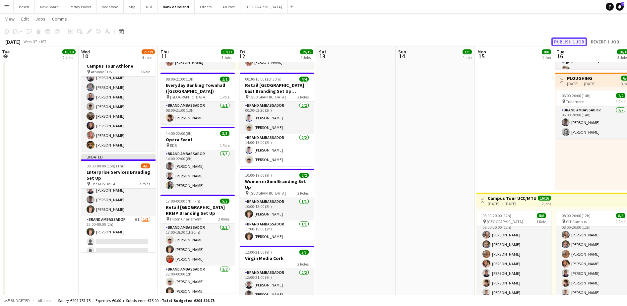
click at [572, 41] on button "Publish 1 job" at bounding box center [569, 41] width 35 height 9
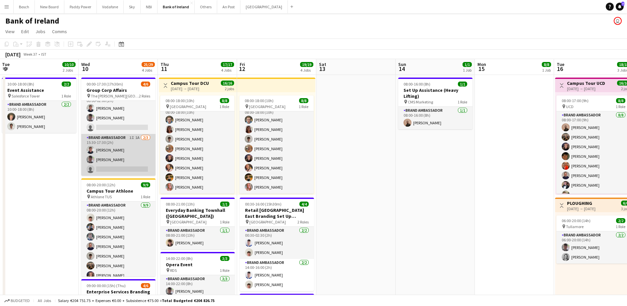
scroll to position [41, 0]
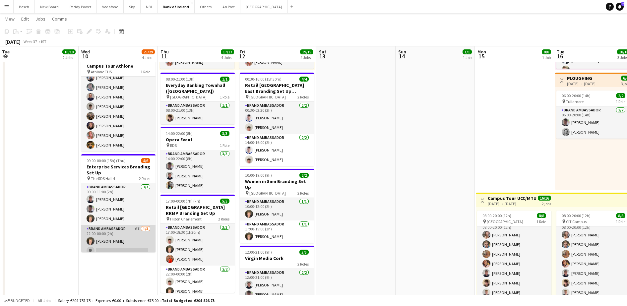
click at [122, 245] on app-card-role "Brand Ambassador 6I [DATE] 22:00-00:00 (2h) [PERSON_NAME] single-neutral-action…" at bounding box center [118, 246] width 74 height 42
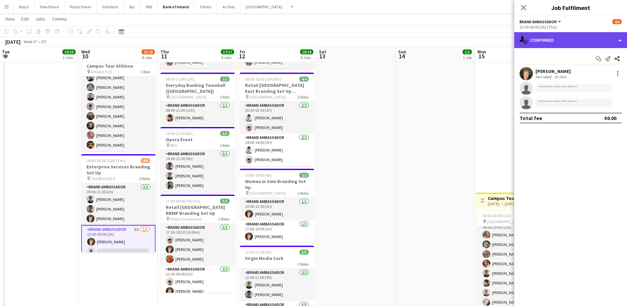
click at [569, 45] on div "single-neutral-actions-check-2 Confirmed" at bounding box center [570, 40] width 113 height 16
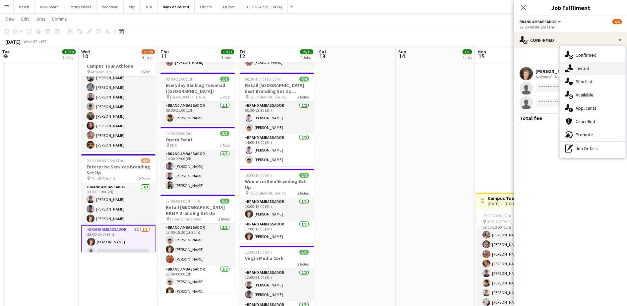
click at [580, 69] on span "Invited" at bounding box center [583, 68] width 14 height 6
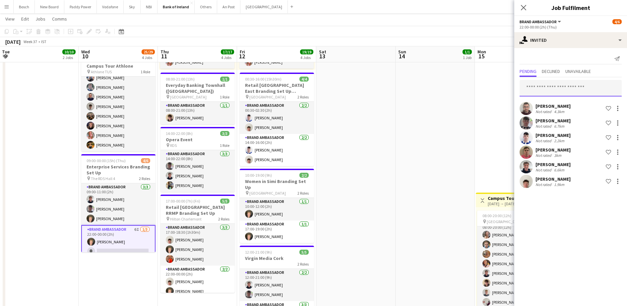
click at [567, 85] on input "text" at bounding box center [571, 88] width 102 height 17
type input "***"
click at [559, 107] on span "[PERSON_NAME]" at bounding box center [544, 105] width 38 height 6
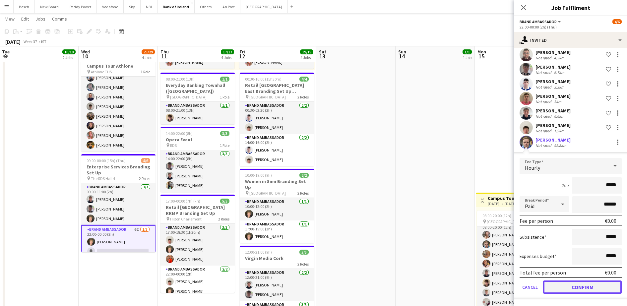
click at [570, 285] on button "Confirm" at bounding box center [582, 287] width 79 height 13
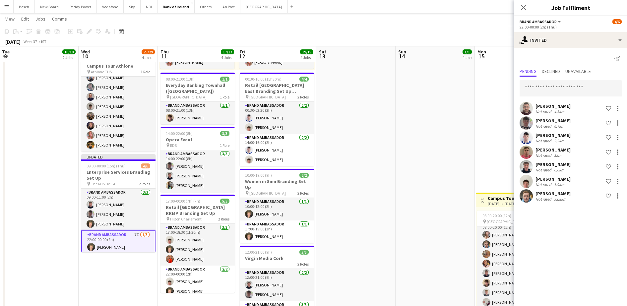
click at [427, 14] on app-page-menu "View Day view expanded Day view collapsed Month view Date picker Jump to [DATE]…" at bounding box center [313, 19] width 627 height 13
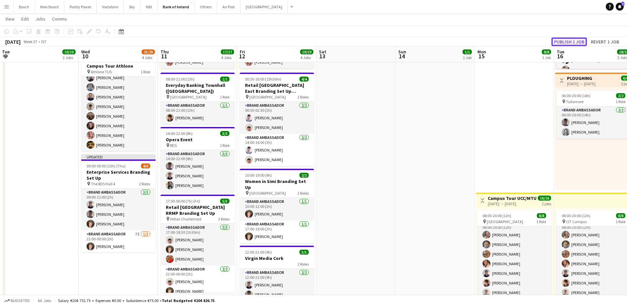
click at [563, 40] on button "Publish 1 job" at bounding box center [569, 41] width 35 height 9
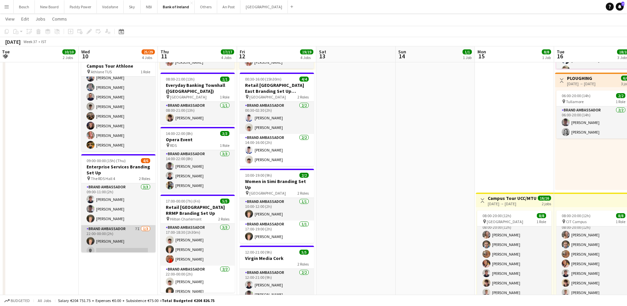
click at [132, 244] on app-card-role "Brand Ambassador 7I [DATE] 22:00-00:00 (2h) [PERSON_NAME] single-neutral-action…" at bounding box center [118, 246] width 74 height 42
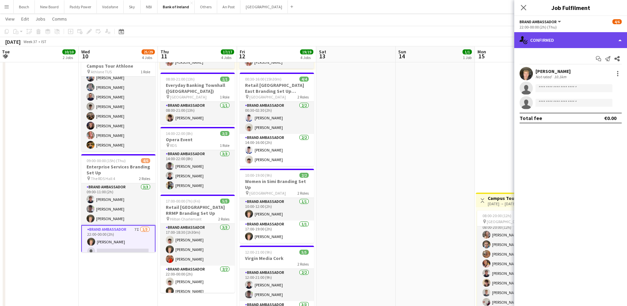
click at [564, 36] on div "single-neutral-actions-check-2 Confirmed" at bounding box center [570, 40] width 113 height 16
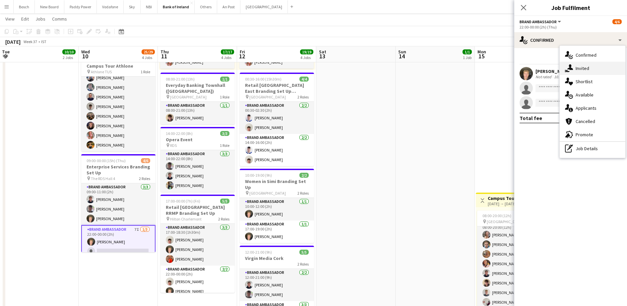
click at [590, 65] on div "single-neutral-actions-share-1 Invited" at bounding box center [593, 68] width 66 height 13
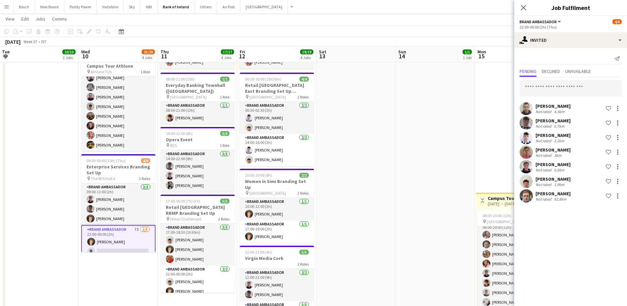
drag, startPoint x: 452, startPoint y: 23, endPoint x: 414, endPoint y: 38, distance: 40.5
click at [452, 23] on app-page-menu "View Day view expanded Day view collapsed Month view Date picker Jump to [DATE]…" at bounding box center [313, 19] width 627 height 13
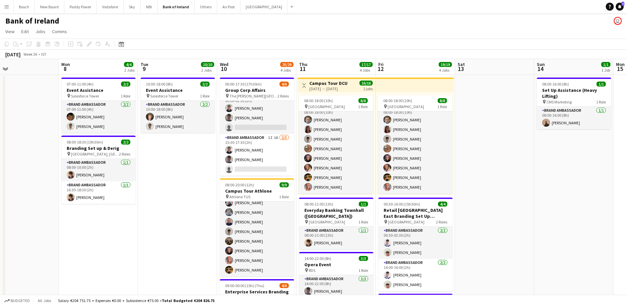
drag, startPoint x: 39, startPoint y: 172, endPoint x: 178, endPoint y: 171, distance: 138.6
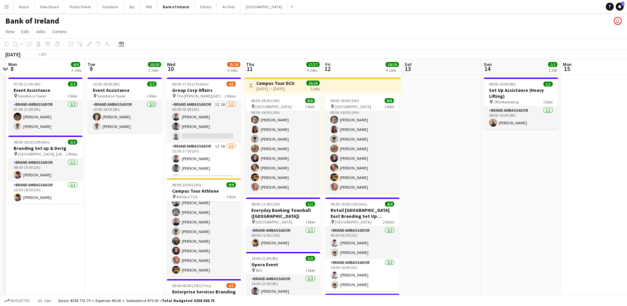
scroll to position [0, 241]
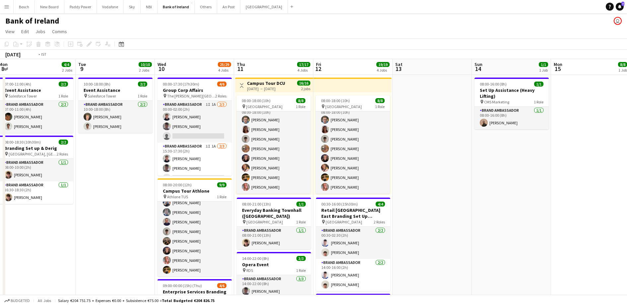
drag, startPoint x: 203, startPoint y: 186, endPoint x: 140, endPoint y: 180, distance: 62.6
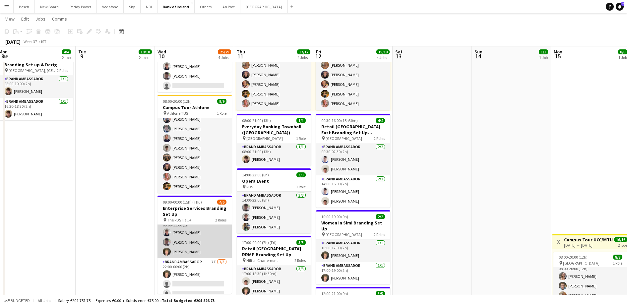
scroll to position [15, 0]
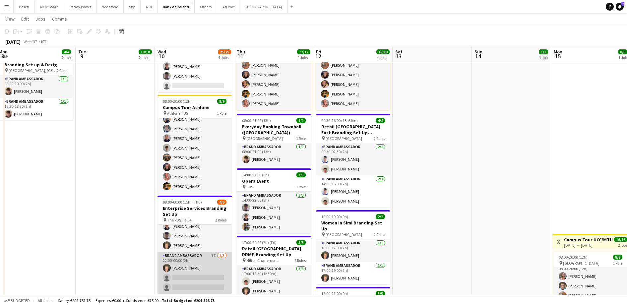
click at [197, 268] on app-card-role "Brand Ambassador 7I [DATE] 22:00-00:00 (2h) [PERSON_NAME] single-neutral-action…" at bounding box center [195, 273] width 74 height 42
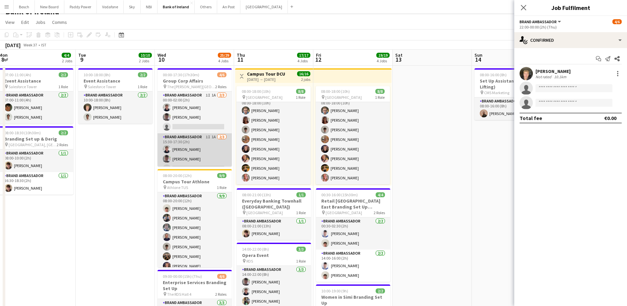
scroll to position [0, 0]
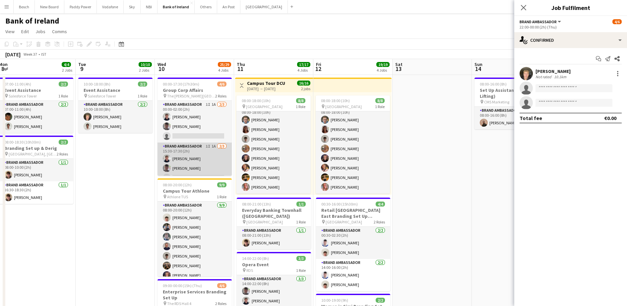
click at [196, 153] on app-card-role "Brand Ambassador 1I 1A [DATE] 15:30-17:30 (2h) [PERSON_NAME] [PERSON_NAME] sing…" at bounding box center [195, 164] width 74 height 42
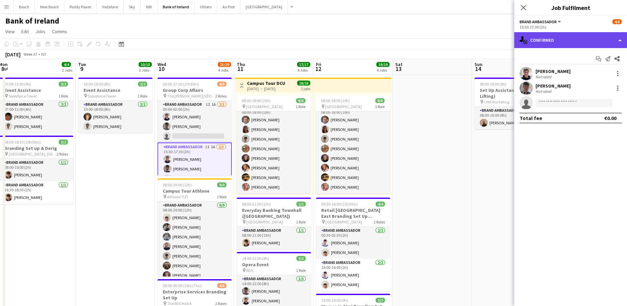
click at [605, 44] on div "single-neutral-actions-check-2 Confirmed" at bounding box center [570, 40] width 113 height 16
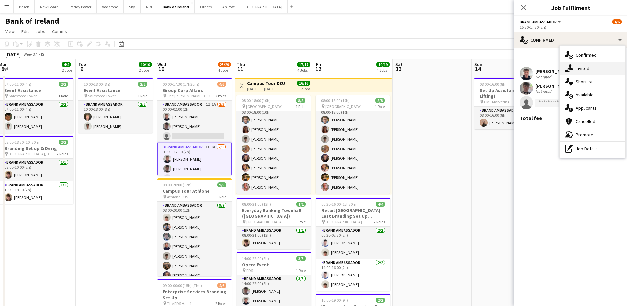
click at [591, 68] on div "single-neutral-actions-share-1 Invited" at bounding box center [593, 68] width 66 height 13
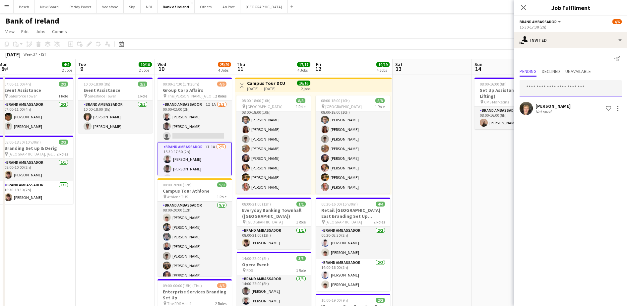
click at [557, 89] on input "text" at bounding box center [571, 88] width 102 height 17
click at [547, 69] on span "Declined" at bounding box center [551, 71] width 18 height 5
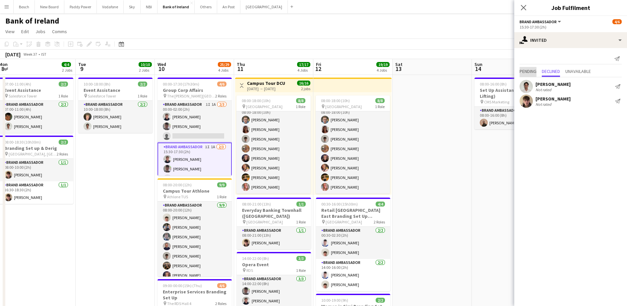
click at [531, 70] on span "Pending" at bounding box center [528, 71] width 17 height 5
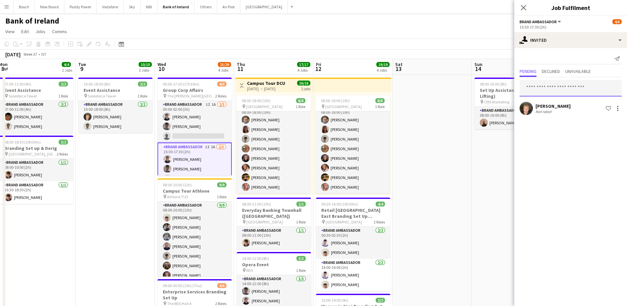
click at [544, 93] on input "text" at bounding box center [571, 88] width 102 height 17
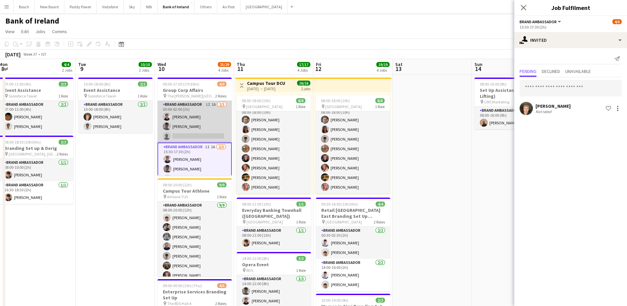
click at [180, 112] on app-card-role "Brand Ambassador 1I 1A [DATE] 00:00-02:00 (2h) [PERSON_NAME] [PERSON_NAME] sing…" at bounding box center [195, 122] width 74 height 42
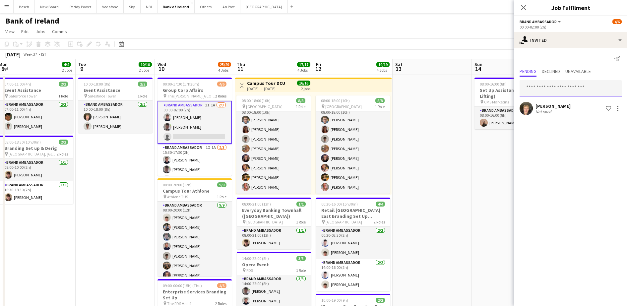
click at [542, 84] on input "text" at bounding box center [571, 88] width 102 height 17
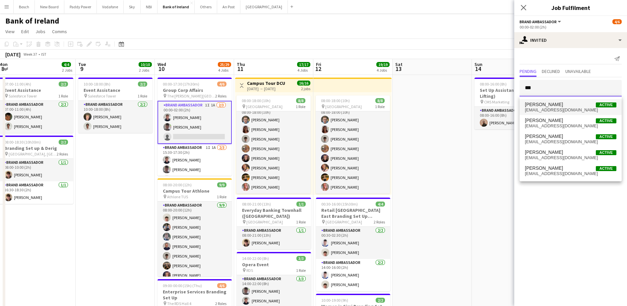
type input "***"
click at [566, 109] on span "[EMAIL_ADDRESS][DOMAIN_NAME]" at bounding box center [571, 109] width 92 height 5
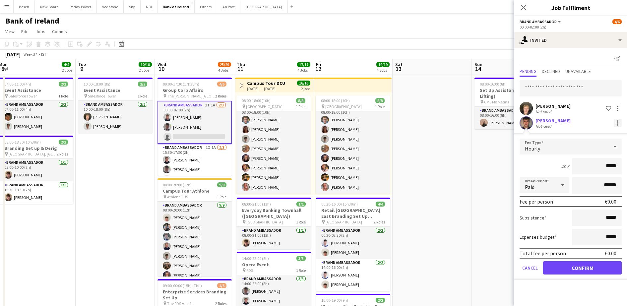
click at [615, 122] on div at bounding box center [618, 123] width 8 height 8
click at [603, 178] on button "Cancel invitation" at bounding box center [597, 183] width 50 height 16
click at [626, 123] on div "[PERSON_NAME] Not rated" at bounding box center [570, 122] width 113 height 13
click at [615, 125] on div at bounding box center [618, 123] width 8 height 8
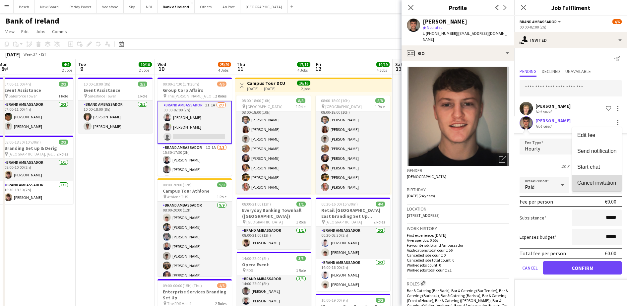
click at [611, 180] on span "Cancel invitation" at bounding box center [596, 183] width 39 height 6
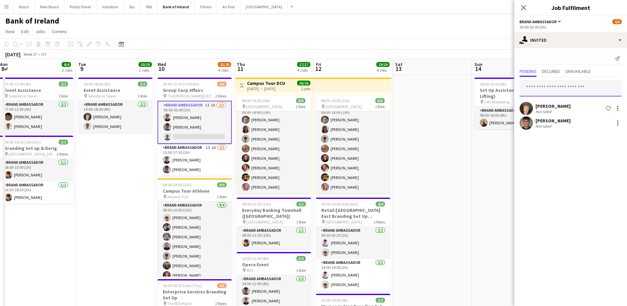
click at [579, 86] on input "text" at bounding box center [571, 88] width 102 height 17
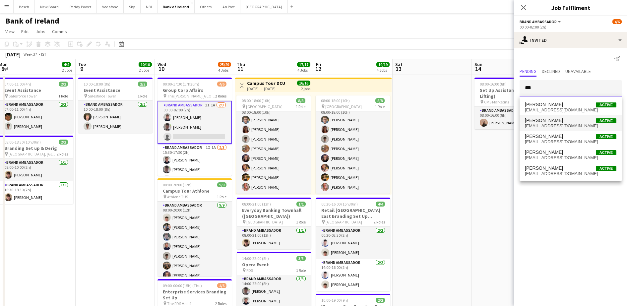
type input "***"
click at [553, 123] on span "[PERSON_NAME]" at bounding box center [544, 121] width 38 height 6
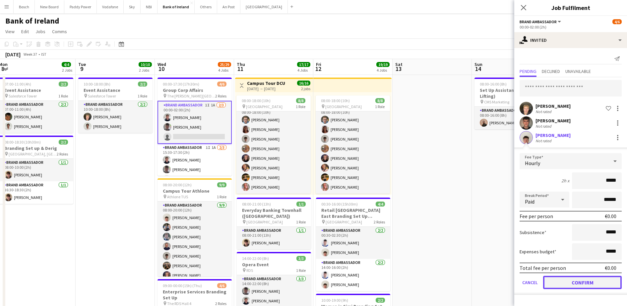
click at [586, 280] on button "Confirm" at bounding box center [582, 282] width 79 height 13
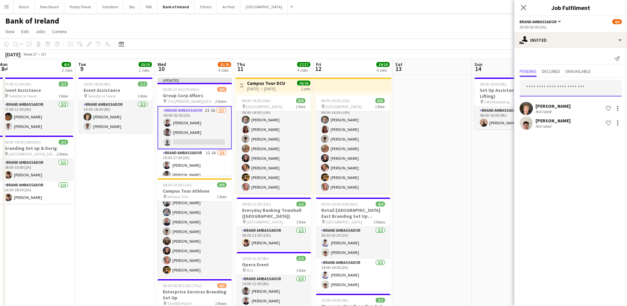
click at [557, 86] on input "text" at bounding box center [571, 88] width 102 height 17
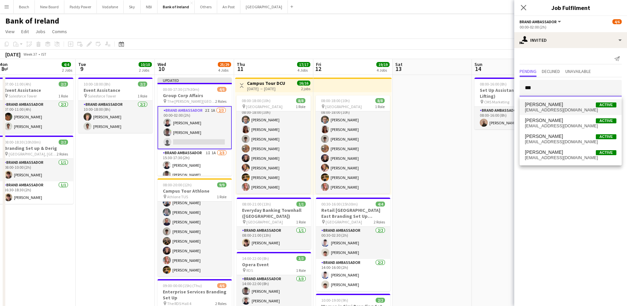
type input "***"
click at [574, 111] on span "[EMAIL_ADDRESS][DOMAIN_NAME]" at bounding box center [571, 109] width 92 height 5
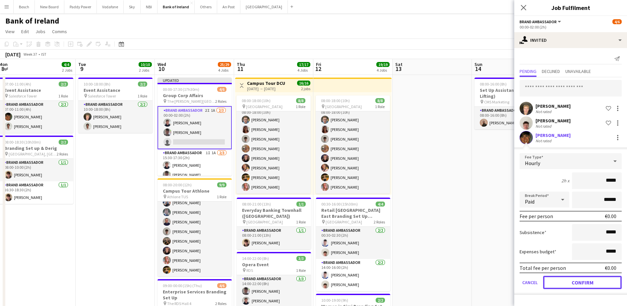
click at [578, 284] on button "Confirm" at bounding box center [582, 282] width 79 height 13
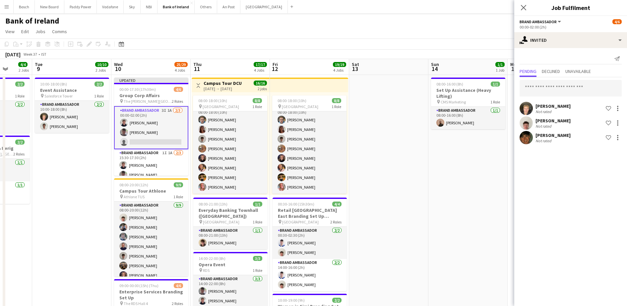
scroll to position [8, 0]
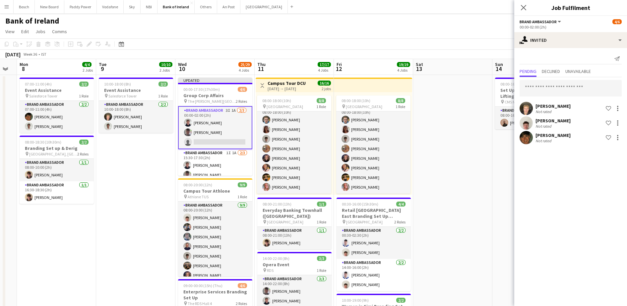
drag, startPoint x: 436, startPoint y: 98, endPoint x: 456, endPoint y: 86, distance: 23.6
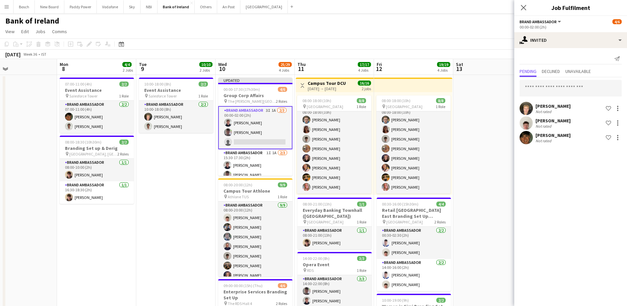
scroll to position [0, 198]
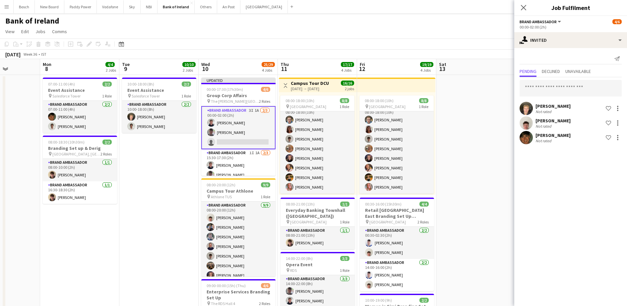
drag, startPoint x: 432, startPoint y: 117, endPoint x: 456, endPoint y: 115, distance: 23.9
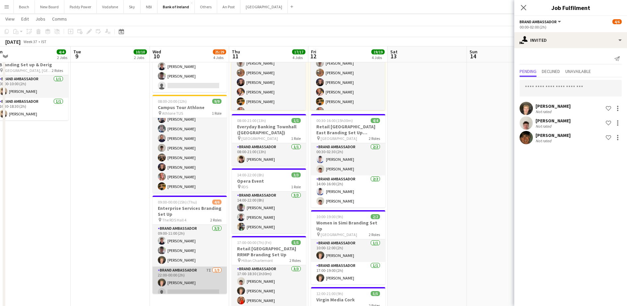
scroll to position [15, 0]
click at [193, 267] on app-card-role "Brand Ambassador 7I [DATE] 22:00-00:00 (2h) [PERSON_NAME] single-neutral-action…" at bounding box center [190, 273] width 74 height 42
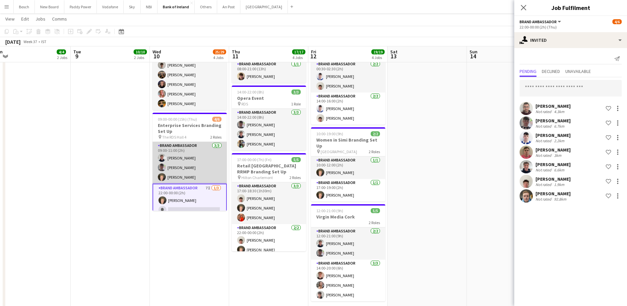
scroll to position [16, 0]
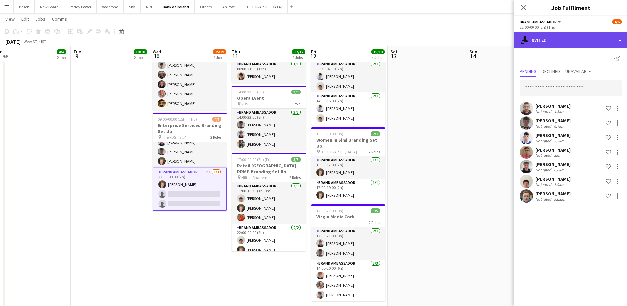
click at [552, 41] on div "single-neutral-actions-share-1 Invited" at bounding box center [570, 40] width 113 height 16
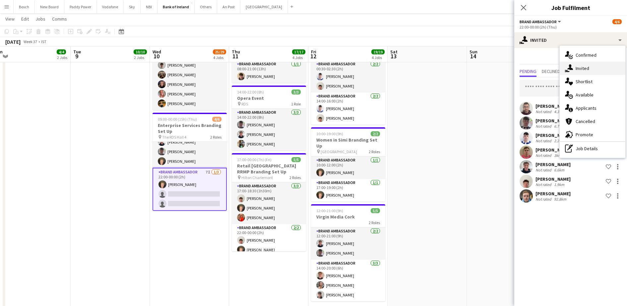
click at [585, 71] on span "Invited" at bounding box center [583, 68] width 14 height 6
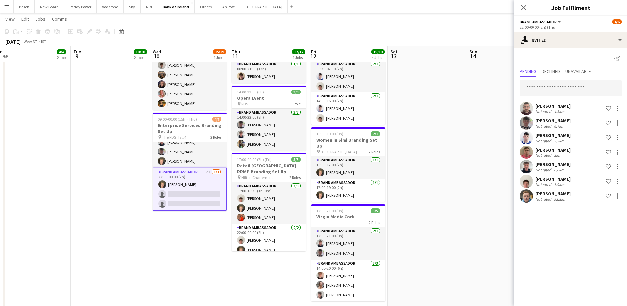
click at [555, 85] on input "text" at bounding box center [571, 88] width 102 height 17
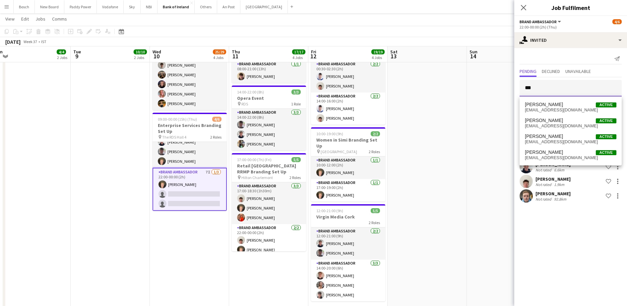
type input "***"
click at [553, 107] on span "[EMAIL_ADDRESS][DOMAIN_NAME]" at bounding box center [571, 109] width 92 height 5
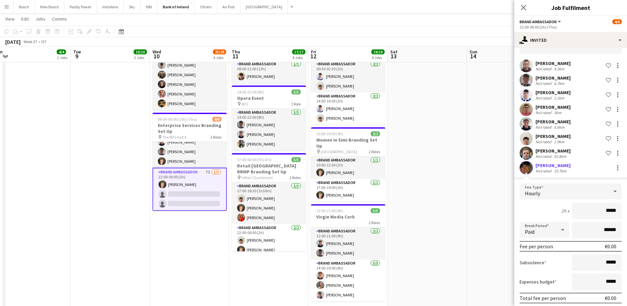
scroll to position [68, 0]
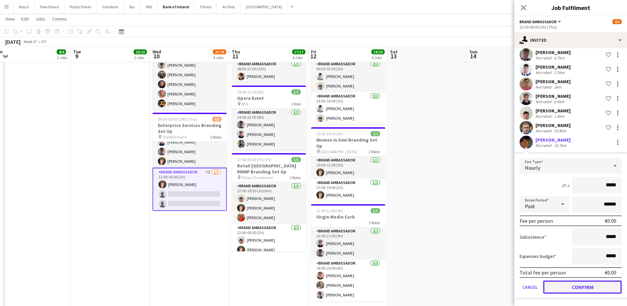
click at [579, 291] on button "Confirm" at bounding box center [582, 287] width 79 height 13
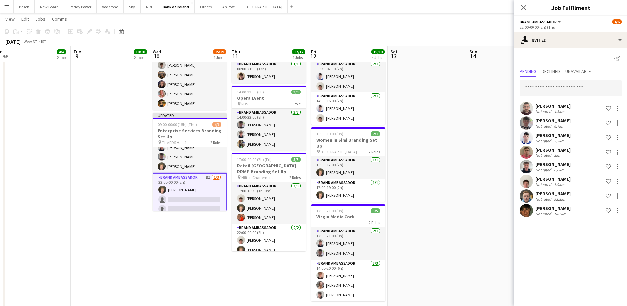
scroll to position [0, 0]
click at [472, 38] on div "[DATE] Week 37 • IST Publish 1 job Revert 1 job" at bounding box center [313, 41] width 627 height 9
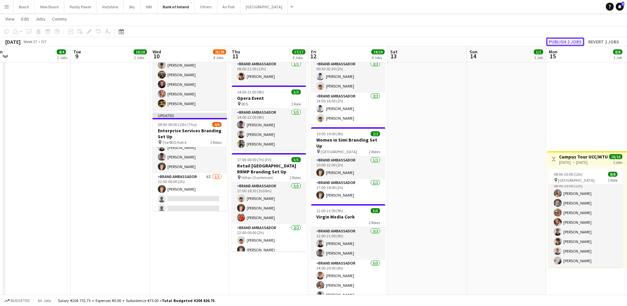
click at [554, 45] on button "Publish 2 jobs" at bounding box center [565, 41] width 38 height 9
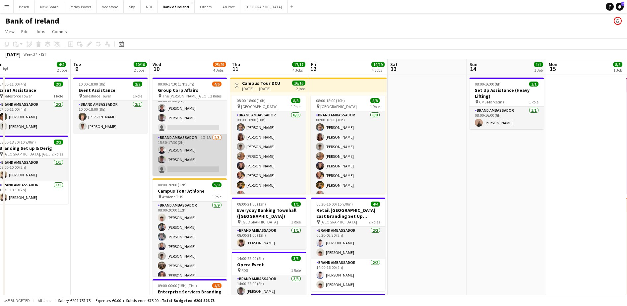
click at [194, 157] on app-card-role "Brand Ambassador 1I 1A [DATE] 15:30-17:30 (2h) [PERSON_NAME] [PERSON_NAME] sing…" at bounding box center [190, 155] width 74 height 42
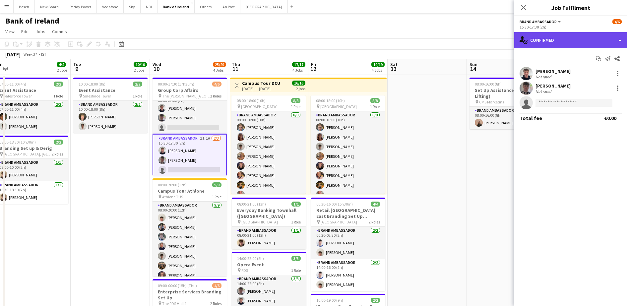
click at [554, 37] on div "single-neutral-actions-check-2 Confirmed" at bounding box center [570, 40] width 113 height 16
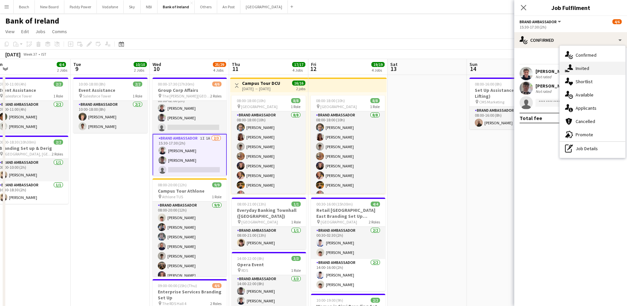
click at [571, 73] on div "single-neutral-actions-share-1 Invited" at bounding box center [593, 68] width 66 height 13
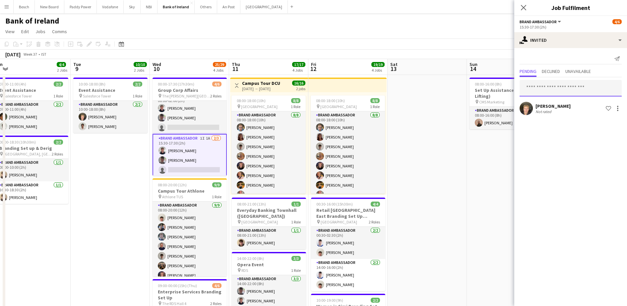
click at [564, 86] on input "text" at bounding box center [571, 88] width 102 height 17
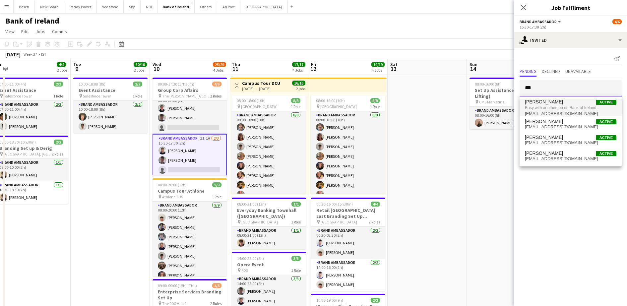
type input "***"
click at [567, 106] on span "Busy with another job on Bank of Ireland ." at bounding box center [571, 108] width 92 height 6
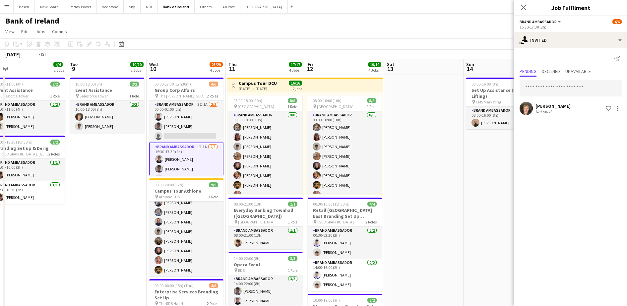
drag, startPoint x: 81, startPoint y: 198, endPoint x: 248, endPoint y: 200, distance: 166.5
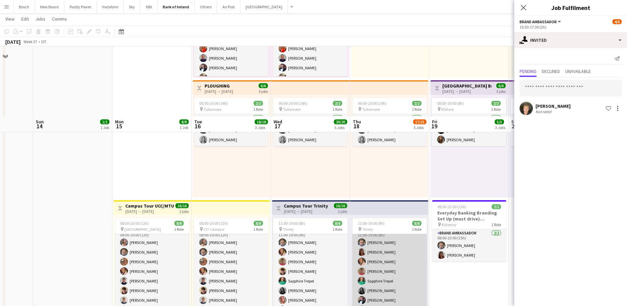
scroll to position [187, 0]
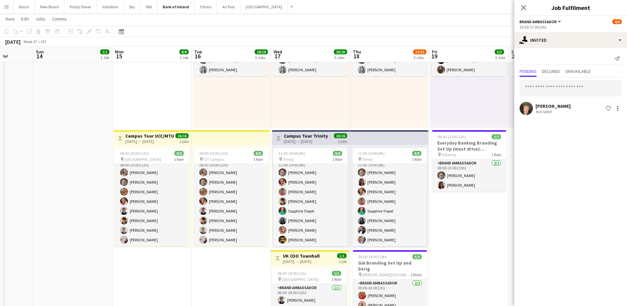
drag, startPoint x: 457, startPoint y: 253, endPoint x: 390, endPoint y: 230, distance: 71.0
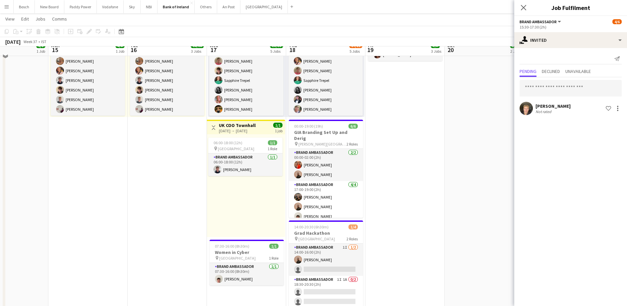
scroll to position [311, 0]
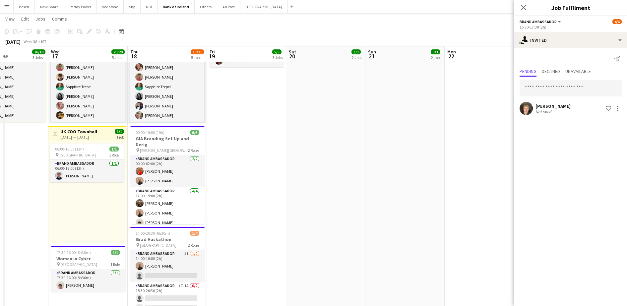
drag, startPoint x: 339, startPoint y: 195, endPoint x: 116, endPoint y: 191, distance: 222.6
click at [116, 191] on app-calendar-viewport "Sat 13 Sun 14 1/1 1 Job Mon 15 8/8 1 Job Tue 16 18/18 3 Jobs Wed 17 20/20 5 Job…" at bounding box center [313, 302] width 627 height 1174
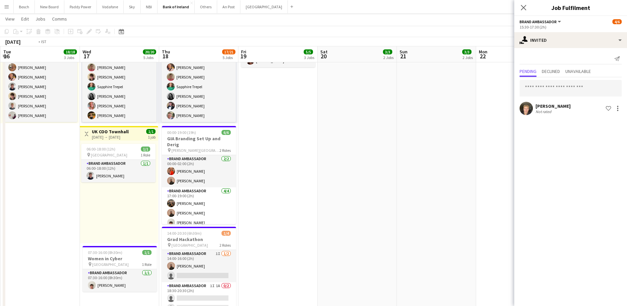
drag, startPoint x: 179, startPoint y: 202, endPoint x: 436, endPoint y: 202, distance: 257.4
click at [436, 202] on app-calendar-viewport "Mon 15 8/8 1 Job Tue 16 18/18 3 Jobs Wed 17 20/20 5 Jobs Thu 18 17/21 5 Jobs Fr…" at bounding box center [313, 302] width 627 height 1174
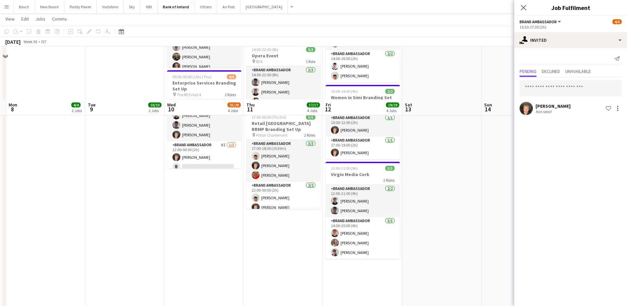
scroll to position [205, 0]
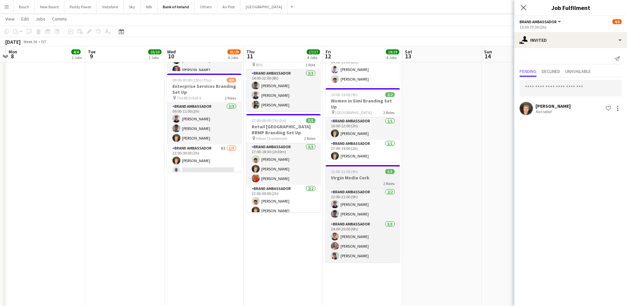
click at [347, 184] on div "2 Roles" at bounding box center [363, 183] width 74 height 5
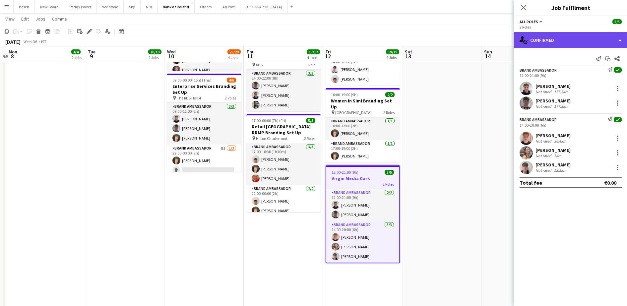
click at [545, 45] on div "single-neutral-actions-check-2 Confirmed" at bounding box center [570, 40] width 113 height 16
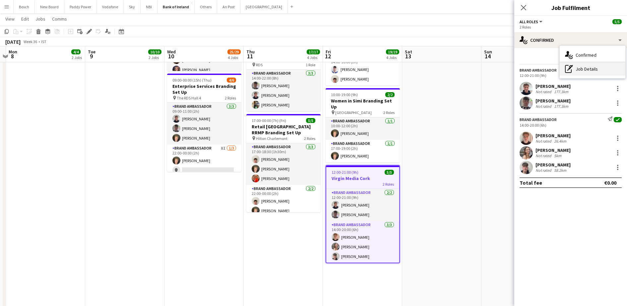
click at [590, 68] on div "pen-write Job Details" at bounding box center [593, 68] width 66 height 13
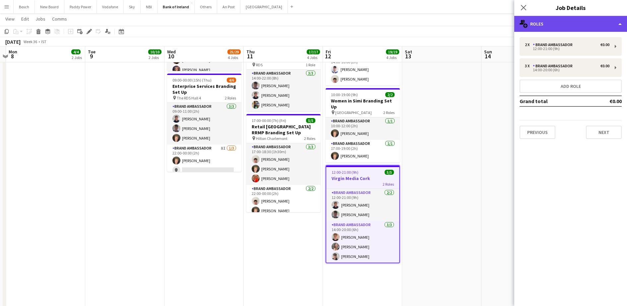
click at [545, 21] on div "multiple-users-add Roles" at bounding box center [570, 24] width 113 height 16
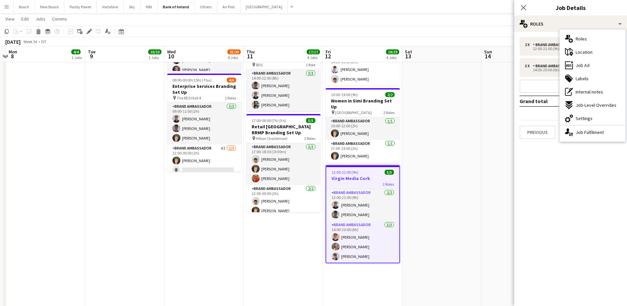
click at [537, 164] on mat-expansion-panel "pencil3 General details 2 x Brand Ambassador €0.00 12:00-21:00 (9h) 3 x Brand A…" at bounding box center [570, 169] width 113 height 274
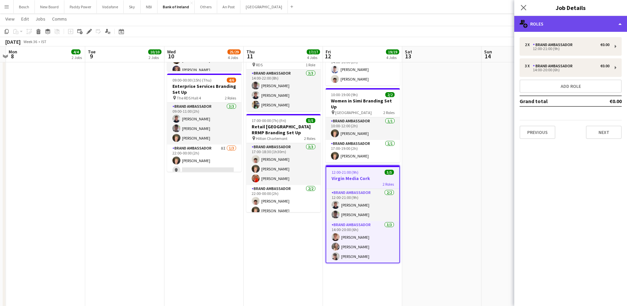
click at [566, 24] on div "multiple-users-add Roles" at bounding box center [570, 24] width 113 height 16
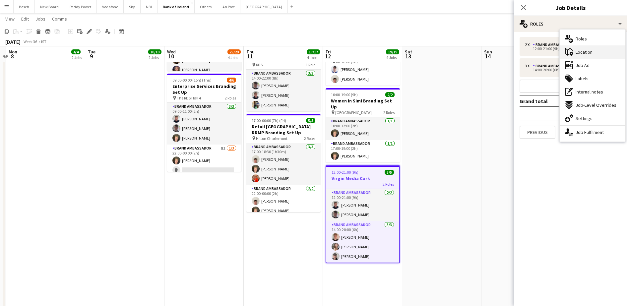
click at [584, 55] on div "maps-pin-1 Location" at bounding box center [593, 51] width 66 height 13
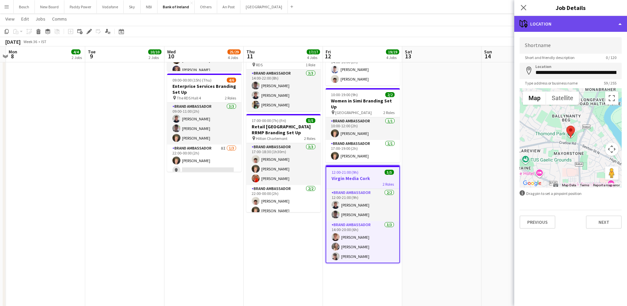
click at [566, 21] on div "maps-pin-1 Location" at bounding box center [570, 24] width 113 height 16
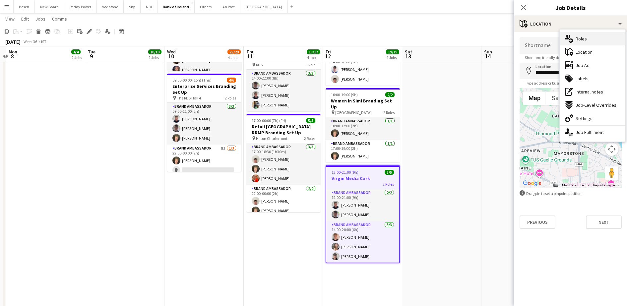
click at [576, 43] on div "multiple-users-add Roles" at bounding box center [593, 38] width 66 height 13
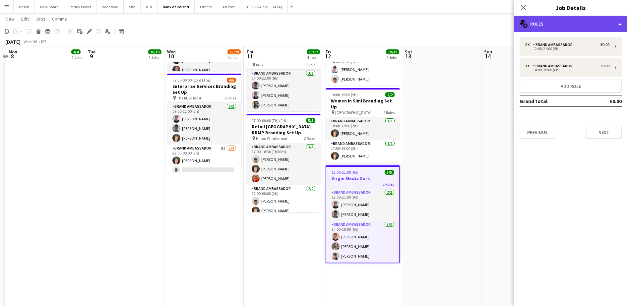
click at [572, 26] on div "multiple-users-add Roles" at bounding box center [570, 24] width 113 height 16
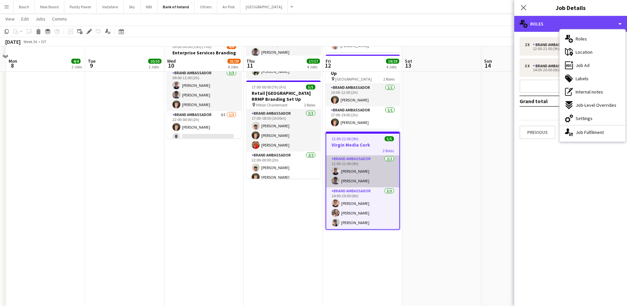
scroll to position [290, 0]
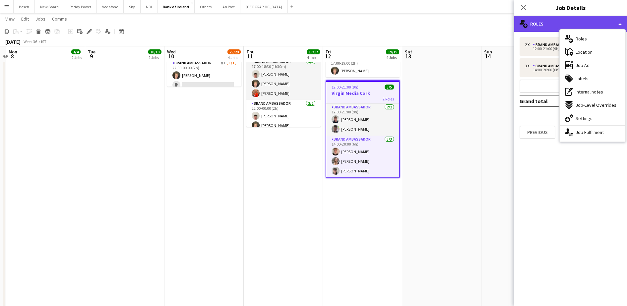
click at [541, 25] on div "multiple-users-add Roles" at bounding box center [570, 24] width 113 height 16
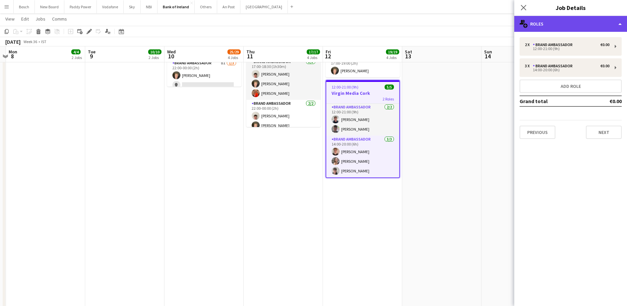
click at [569, 16] on div "multiple-users-add Roles" at bounding box center [570, 24] width 113 height 16
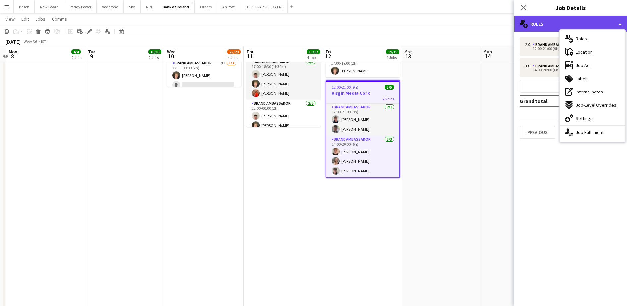
click at [544, 23] on div "multiple-users-add Roles" at bounding box center [570, 24] width 113 height 16
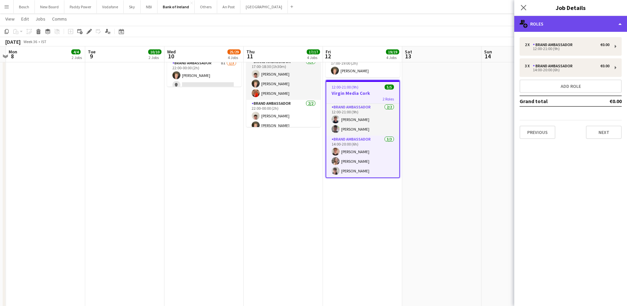
click at [575, 29] on div "multiple-users-add Roles" at bounding box center [570, 24] width 113 height 16
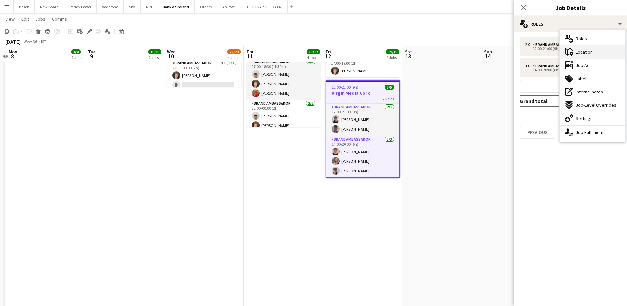
click at [582, 46] on div "maps-pin-1 Location" at bounding box center [593, 51] width 66 height 13
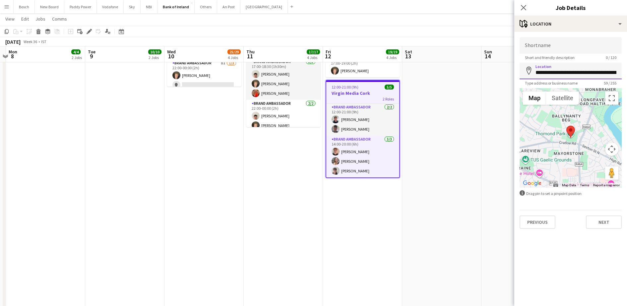
click at [575, 69] on input "**********" at bounding box center [571, 71] width 102 height 17
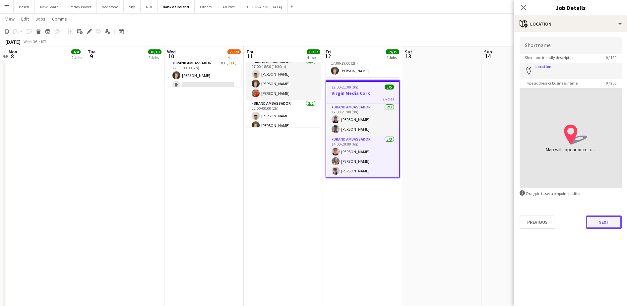
click at [595, 224] on button "Next" at bounding box center [604, 222] width 36 height 13
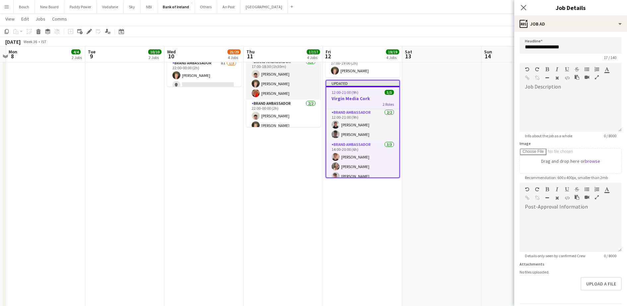
click at [502, 29] on app-toolbar "Copy Paste Paste Ctrl+V Paste with crew Ctrl+Shift+V Paste linked Job [GEOGRAPH…" at bounding box center [313, 31] width 627 height 11
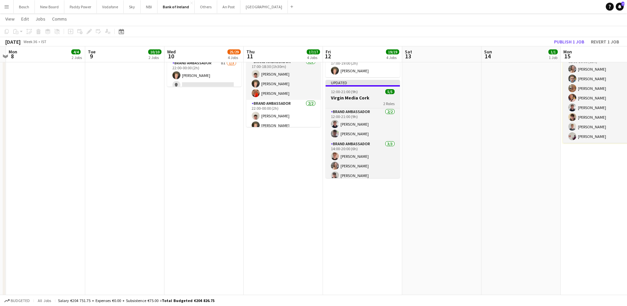
click at [350, 89] on app-job-card "Updated 12:00-21:00 (9h) 5/5 Virgin Media Cork 2 Roles Brand Ambassador [DATE] …" at bounding box center [363, 129] width 74 height 98
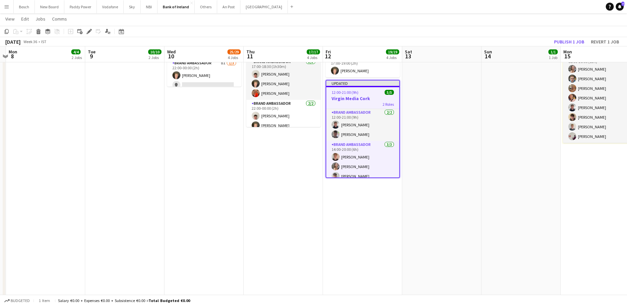
click at [352, 103] on div "2 Roles" at bounding box center [362, 103] width 73 height 5
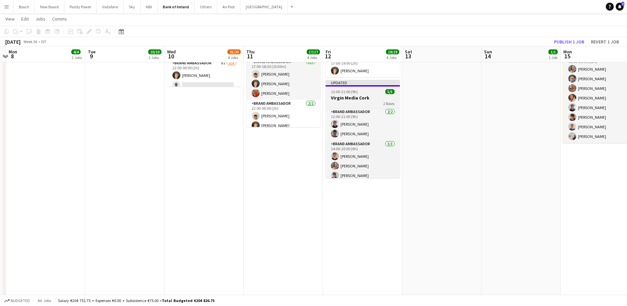
click at [352, 103] on div "2 Roles" at bounding box center [363, 103] width 74 height 5
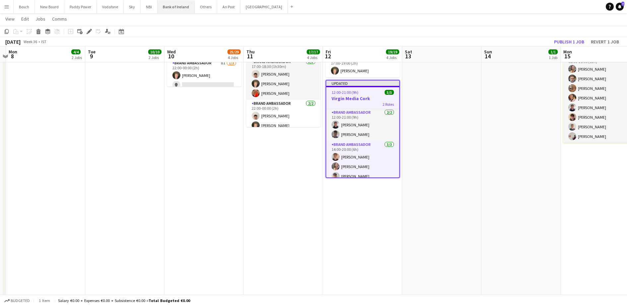
click at [180, 10] on button "Bank of Ireland Close" at bounding box center [176, 6] width 37 height 13
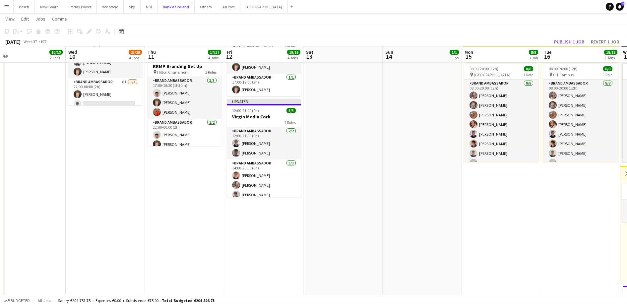
scroll to position [272, 0]
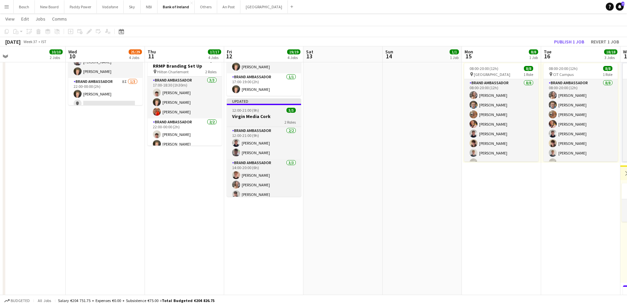
click at [260, 112] on div "12:00-21:00 (9h) 5/5" at bounding box center [264, 110] width 74 height 5
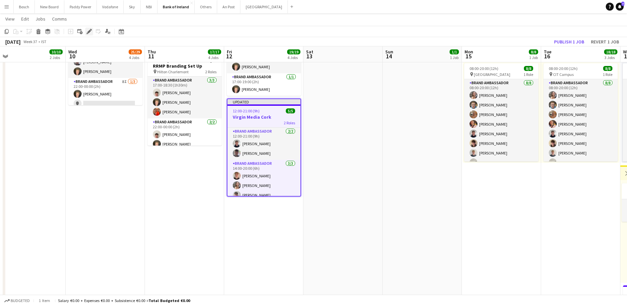
click at [92, 31] on div "Edit" at bounding box center [89, 32] width 8 height 8
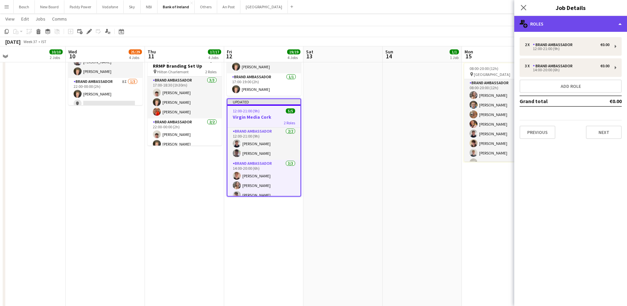
click at [559, 31] on div "multiple-users-add Roles" at bounding box center [570, 24] width 113 height 16
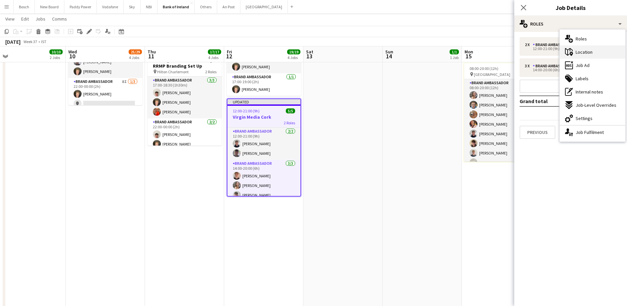
click at [588, 55] on div "maps-pin-1 Location" at bounding box center [593, 51] width 66 height 13
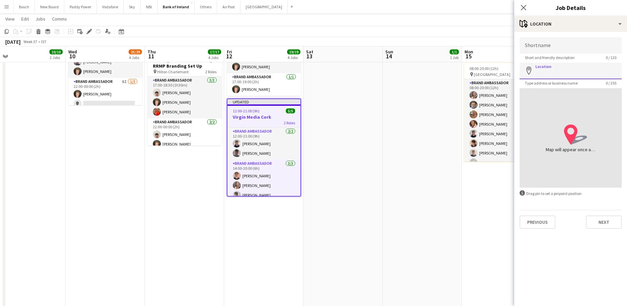
click at [559, 69] on input "Location" at bounding box center [571, 71] width 102 height 17
type input "**********"
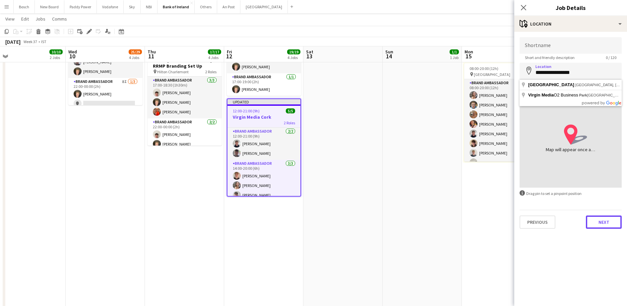
click at [603, 226] on button "Next" at bounding box center [604, 222] width 36 height 13
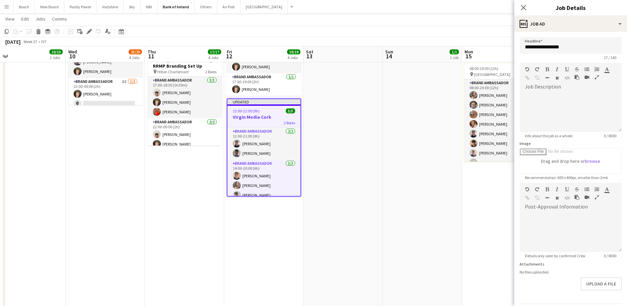
click at [511, 23] on app-page-menu "View Day view expanded Day view collapsed Month view Date picker Jump to [DATE]…" at bounding box center [313, 19] width 627 height 13
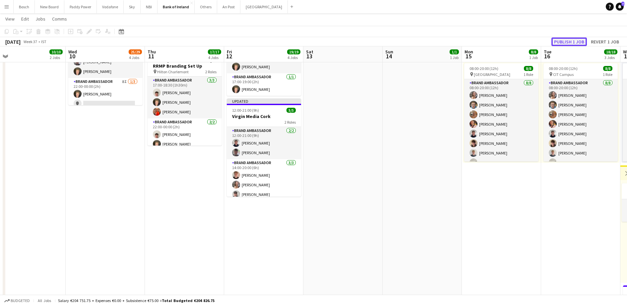
click at [572, 41] on button "Publish 1 job" at bounding box center [569, 41] width 35 height 9
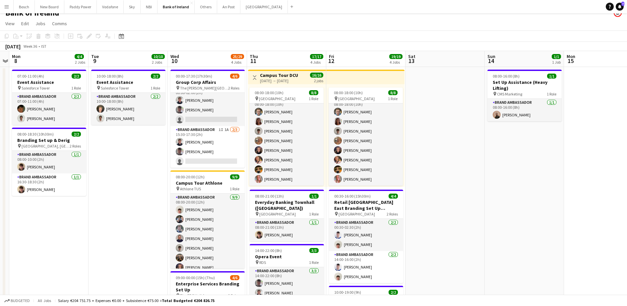
scroll to position [0, 0]
